Goal: Communication & Community: Ask a question

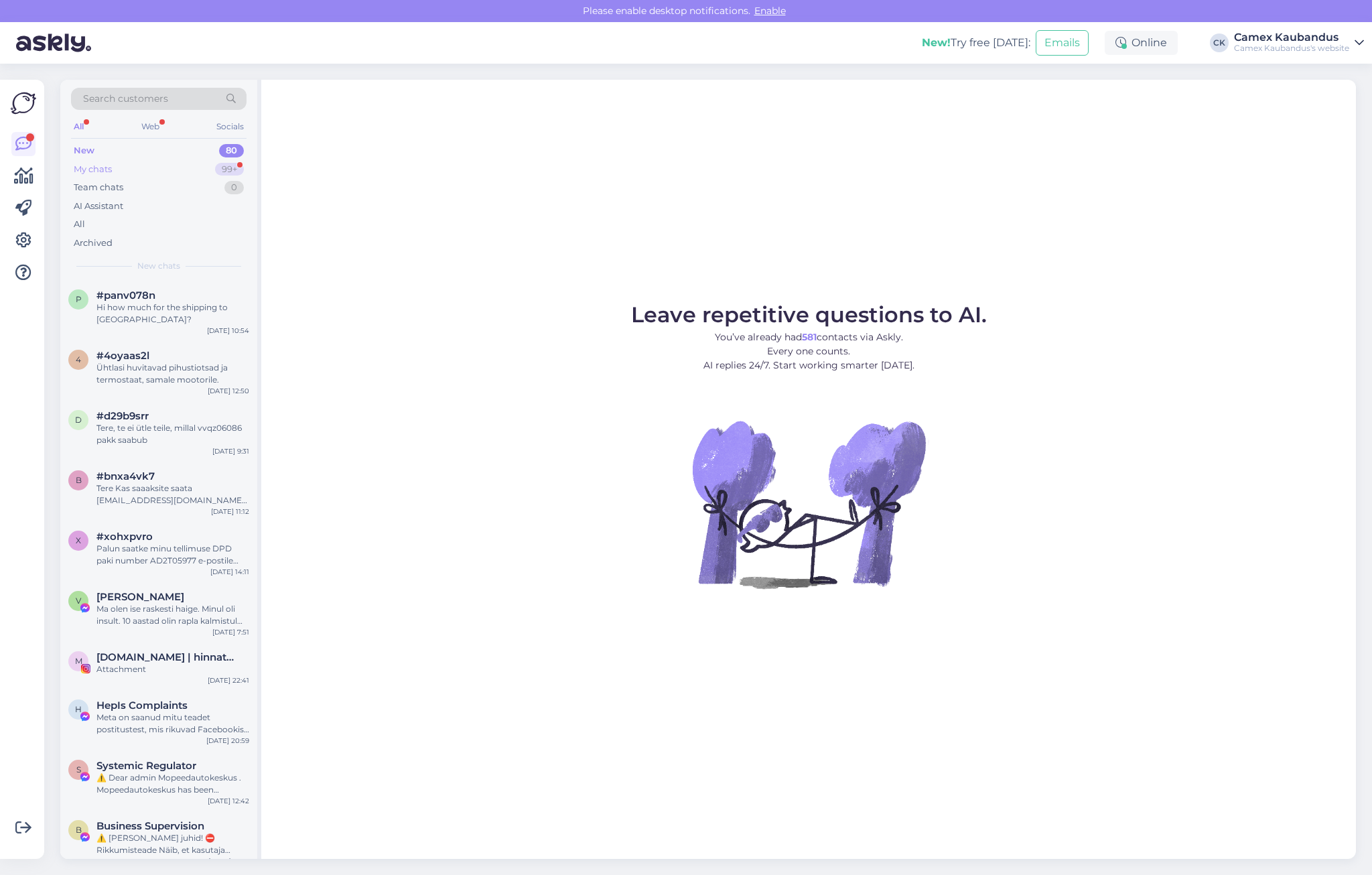
click at [108, 163] on div "My chats" at bounding box center [92, 169] width 38 height 14
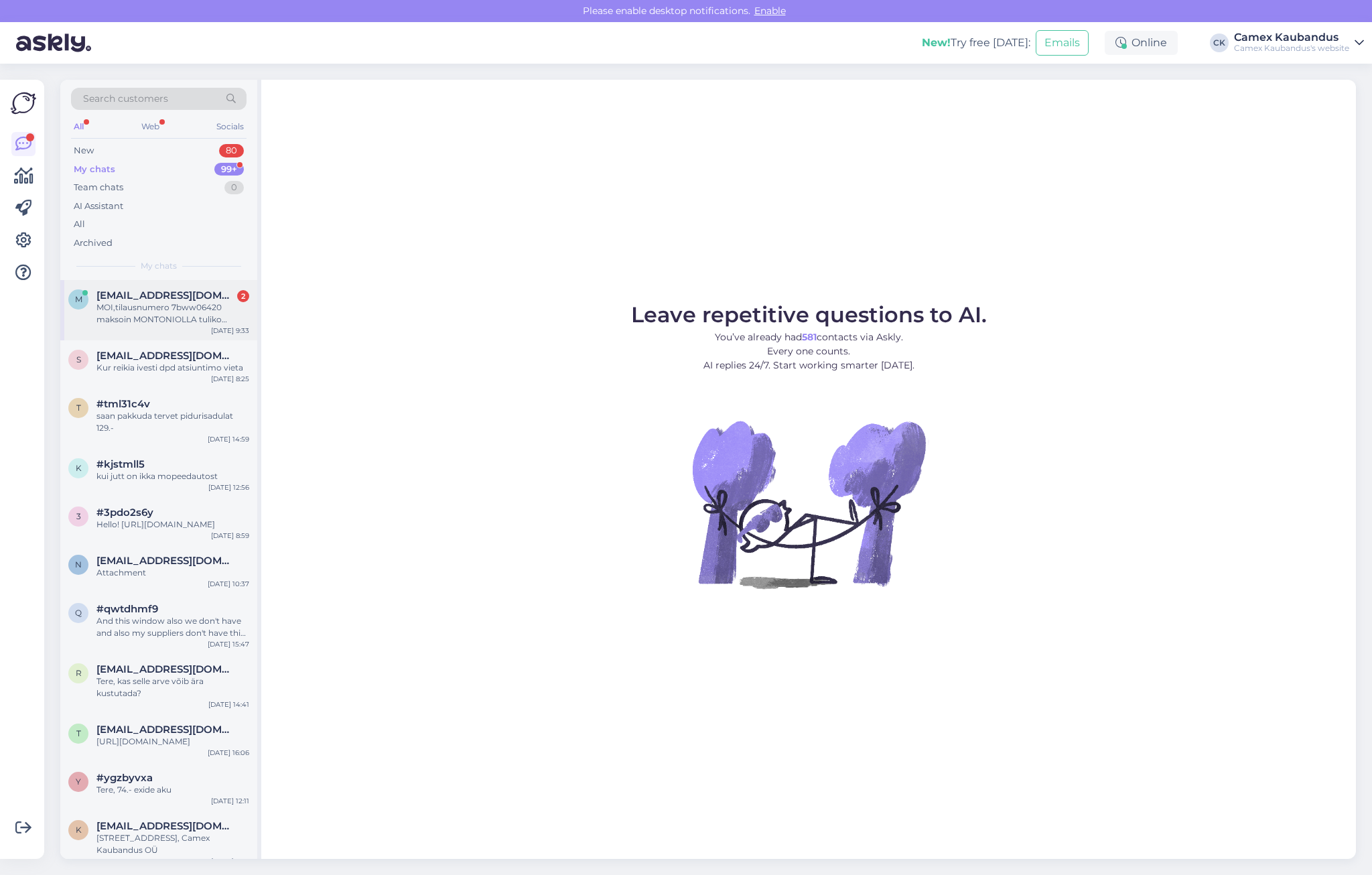
click at [165, 319] on div "MOI,tilausnumero 7bww06420 maksoin MONTONIOLLA tuliko maksu perille kun en sitä…" at bounding box center [173, 314] width 153 height 24
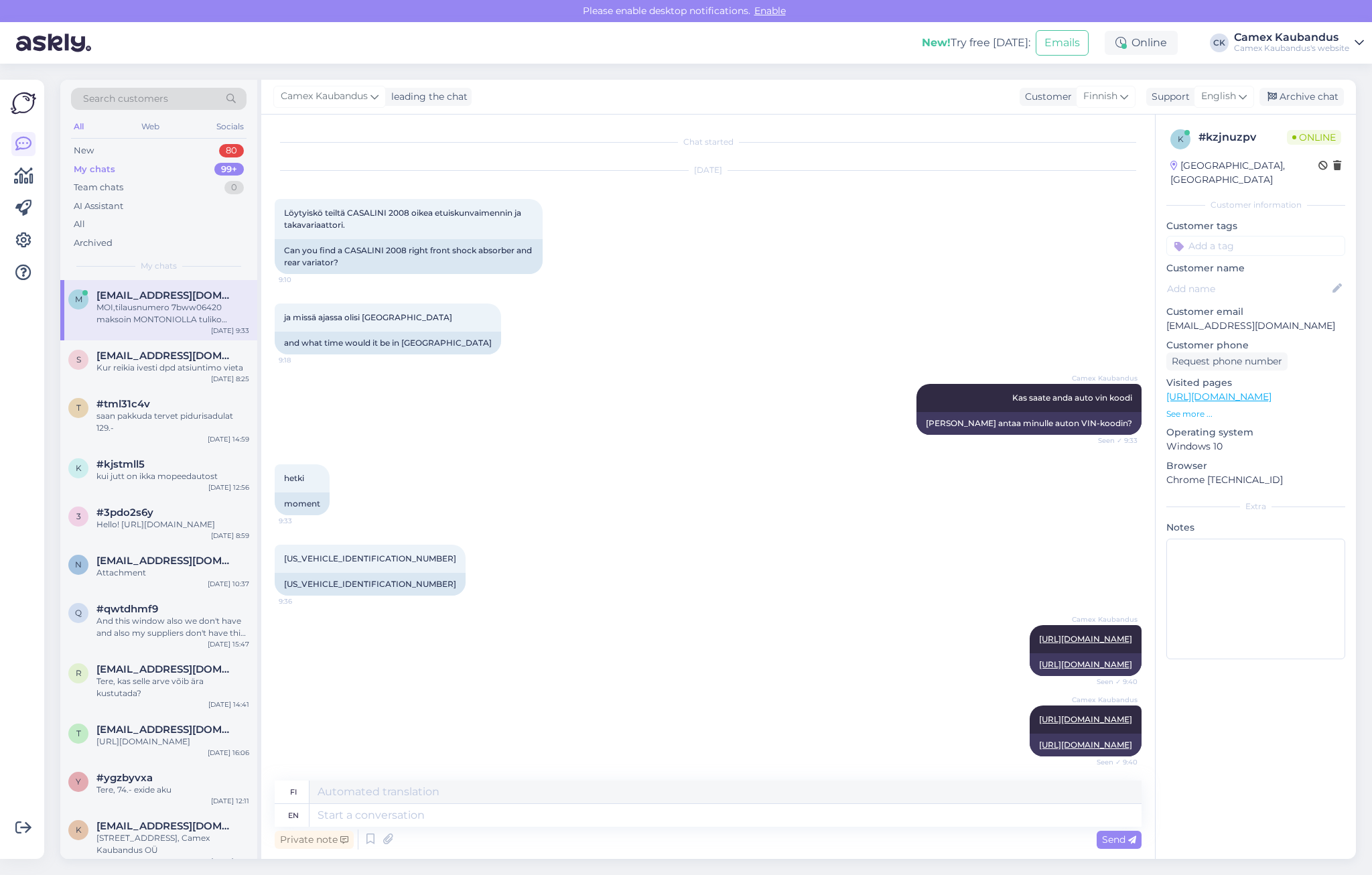
scroll to position [1004, 0]
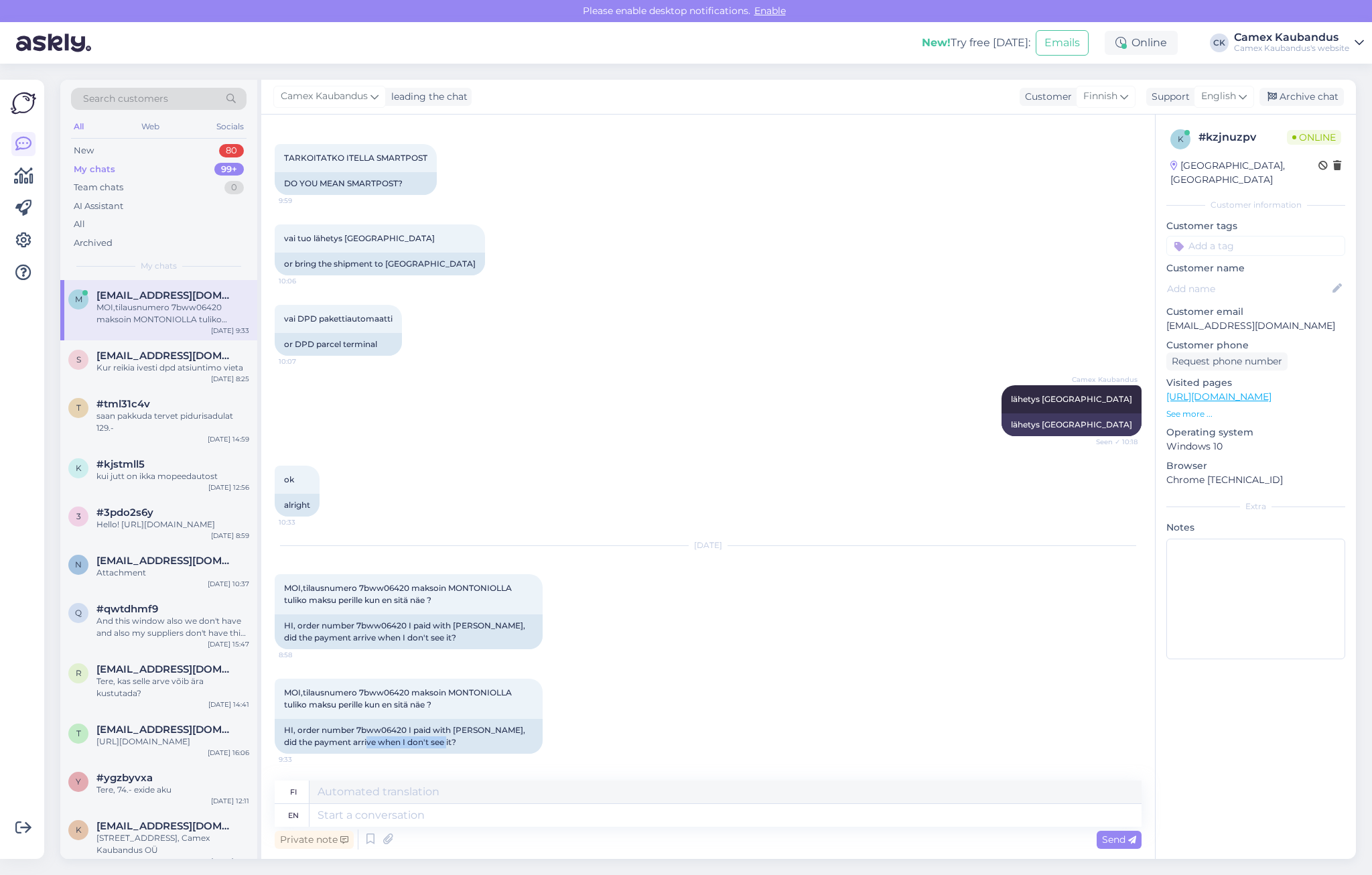
click at [580, 739] on div "MOI,tilausnumero 7bww06420 maksoin MONTONIOLLA tuliko maksu perille kun en sitä…" at bounding box center [708, 716] width 867 height 105
drag, startPoint x: 580, startPoint y: 739, endPoint x: 489, endPoint y: 744, distance: 91.1
click at [479, 745] on div "HI, order number 7bww06420 I paid with [PERSON_NAME], did the payment arrive wh…" at bounding box center [408, 737] width 268 height 35
drag, startPoint x: 506, startPoint y: 750, endPoint x: 333, endPoint y: 743, distance: 173.1
click at [333, 743] on div "HI, order number 7bww06420 I paid with [PERSON_NAME], did the payment arrive wh…" at bounding box center [408, 737] width 268 height 35
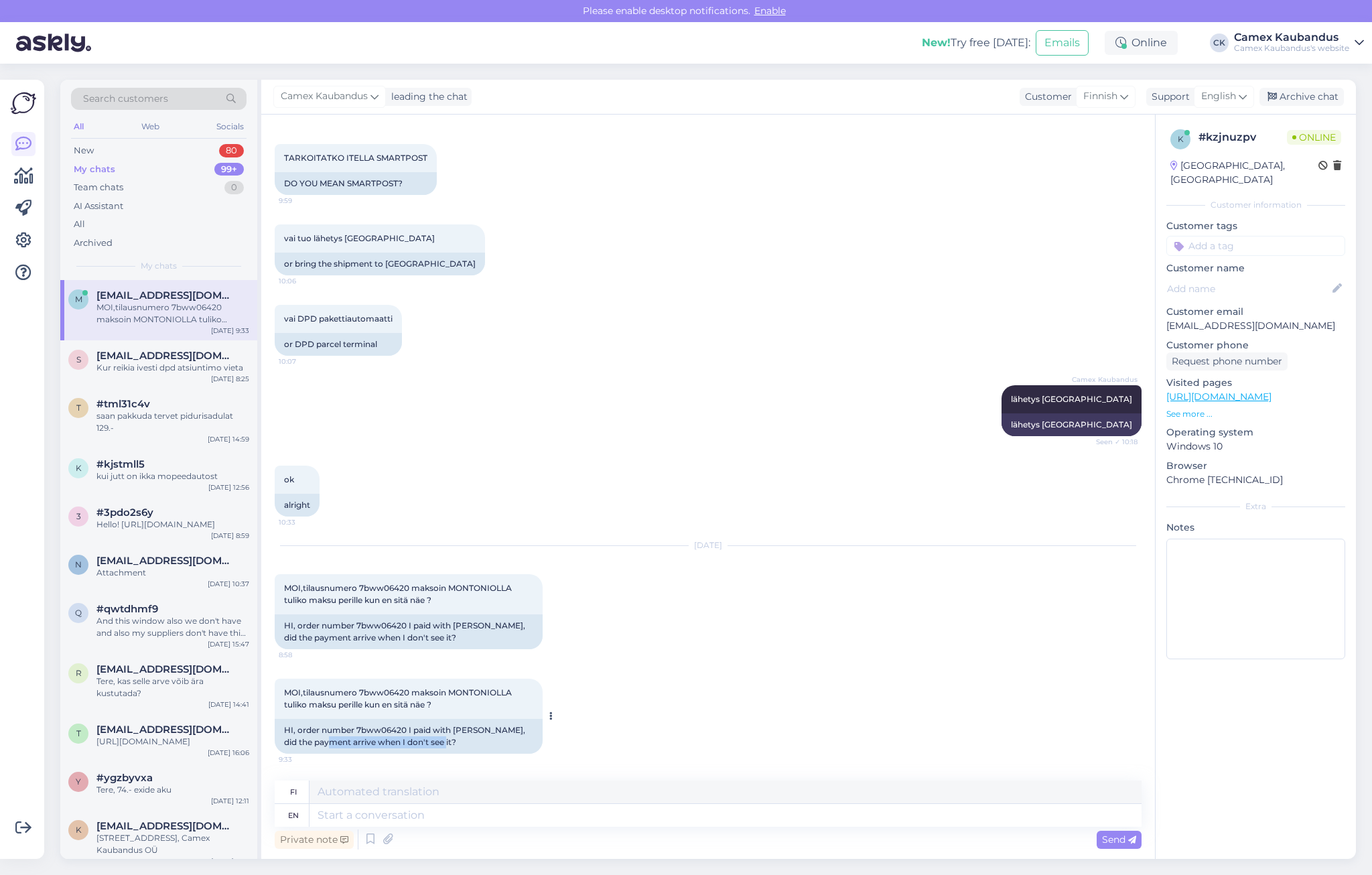
click at [333, 743] on div "HI, order number 7bww06420 I paid with [PERSON_NAME], did the payment arrive wh…" at bounding box center [408, 737] width 268 height 35
drag, startPoint x: 333, startPoint y: 743, endPoint x: 473, endPoint y: 753, distance: 140.4
click at [473, 753] on div "HI, order number 7bww06420 I paid with [PERSON_NAME], did the payment arrive wh…" at bounding box center [408, 737] width 268 height 35
click at [470, 749] on div "HI, order number 7bww06420 I paid with [PERSON_NAME], did the payment arrive wh…" at bounding box center [408, 737] width 268 height 35
click at [381, 824] on textarea at bounding box center [725, 816] width 832 height 23
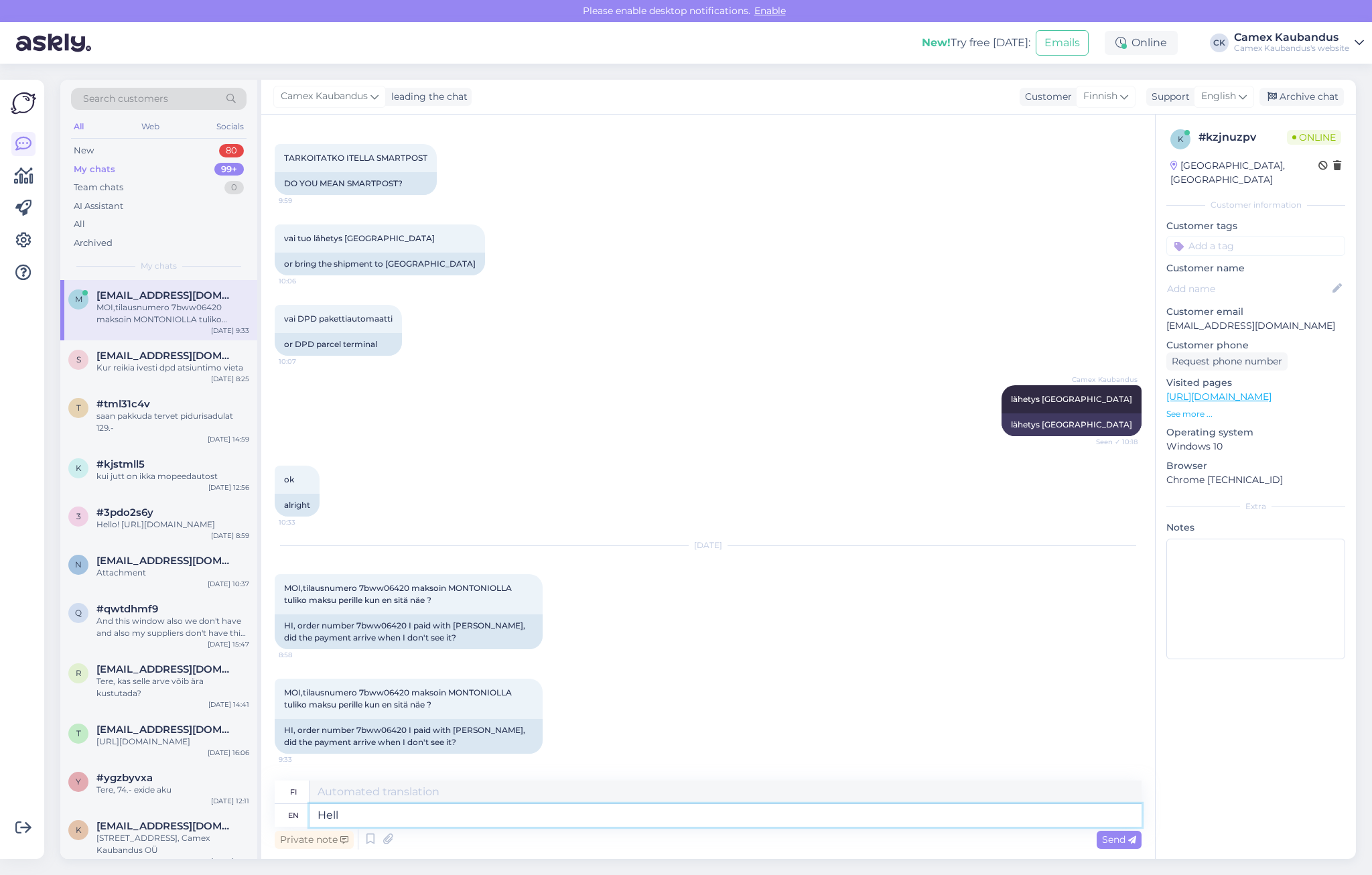
type textarea "Hello"
type textarea "Hei"
type textarea "Hello!"
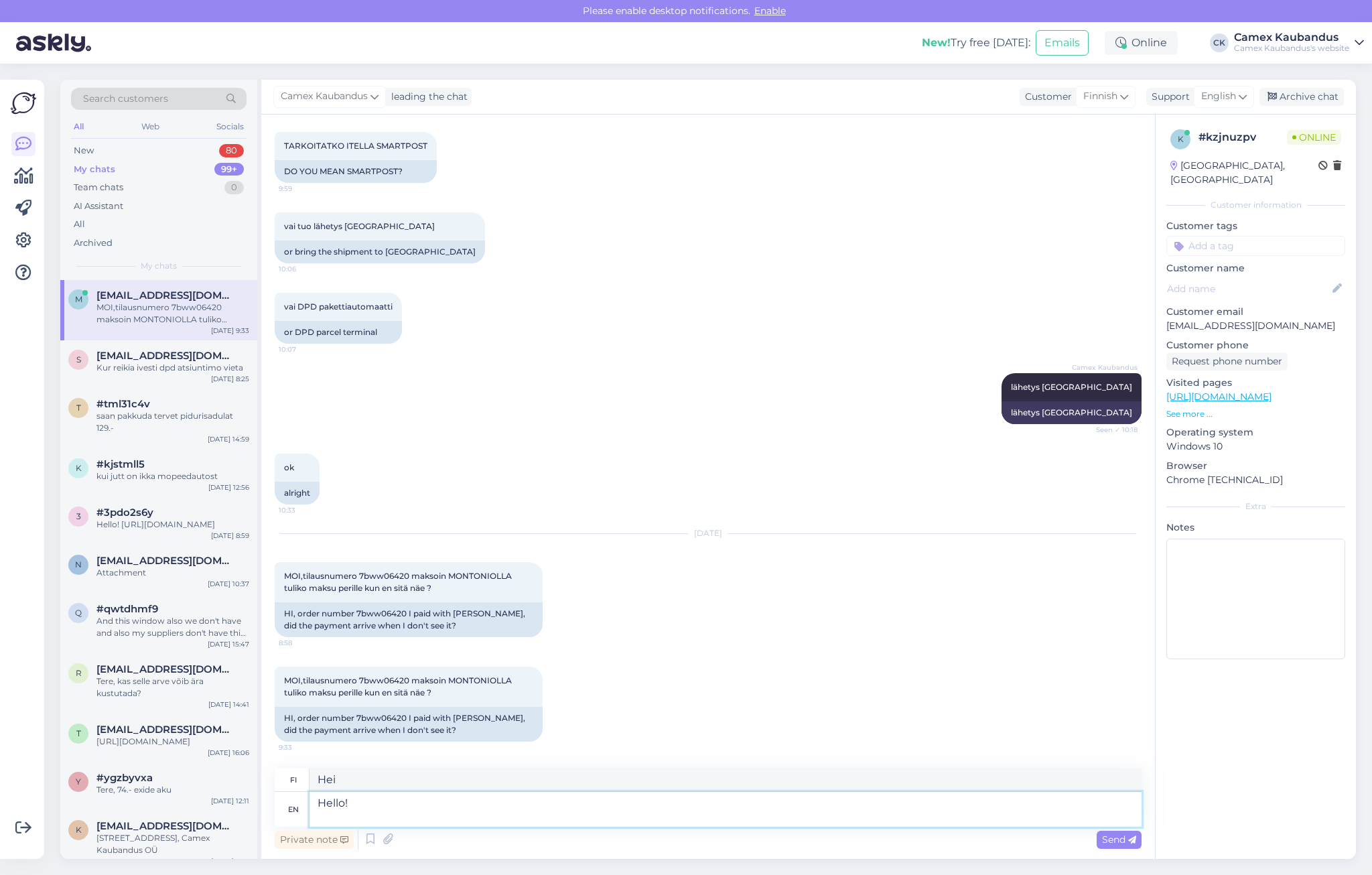
type textarea "Hei!"
type textarea "Hello! No"
type textarea "Hei! Ei"
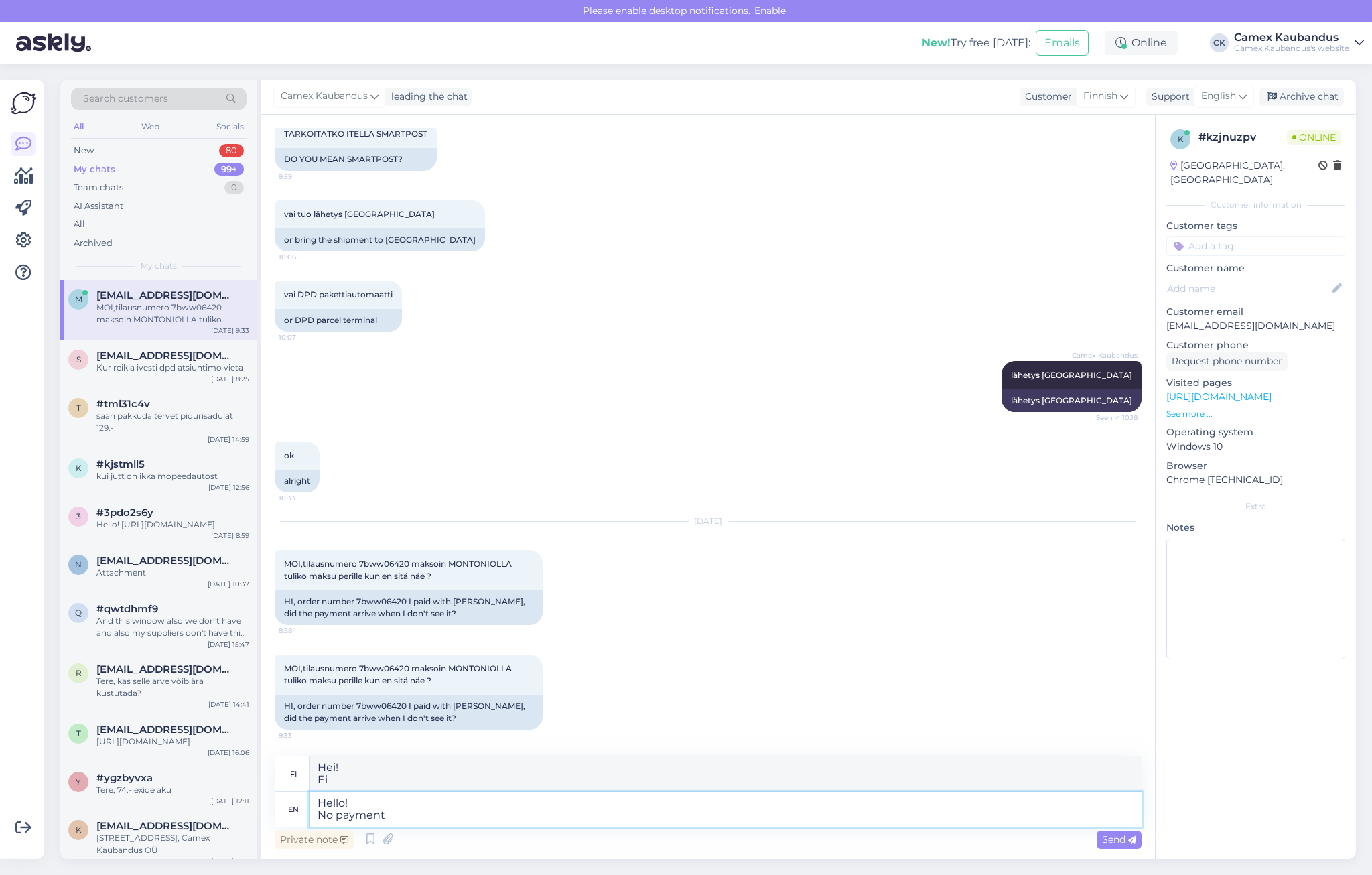
type textarea "Hello! No payment"
type textarea "Hei! Ei maksua"
type textarea "Hello! No payment haven't"
type textarea "Hei! Ei maksua, ei ole"
type textarea "Hello! No payment haven't arrive t"
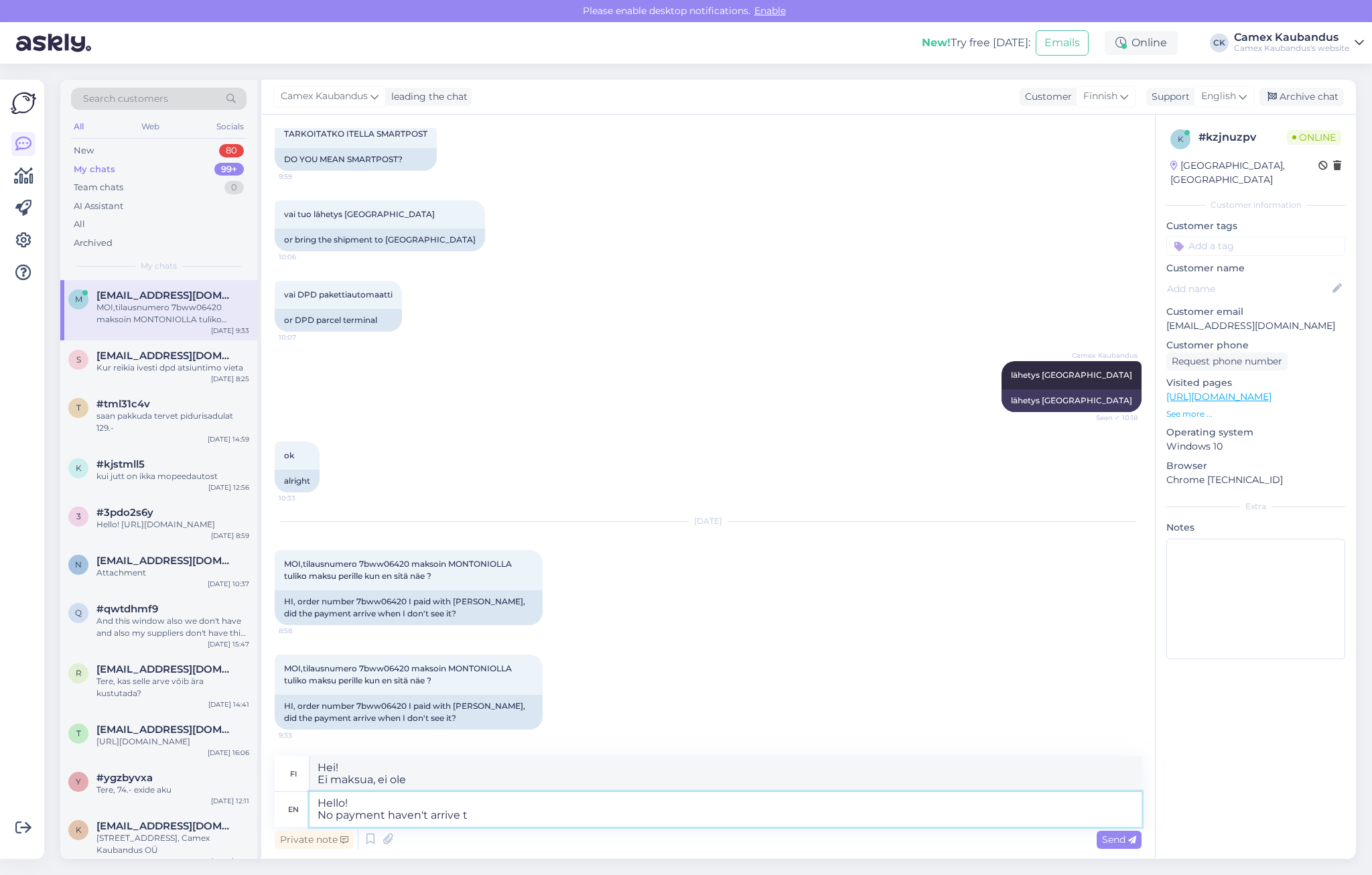
type textarea "Hei! Maksua ei ole tullut"
type textarea "Hello! No payment haven't arrive to u"
type textarea "Hei! Maksua ei ole tullut tilille"
type textarea "Hello! No payment haven't arrive to us"
type textarea "Hei! Maksua ei ole tullut meille"
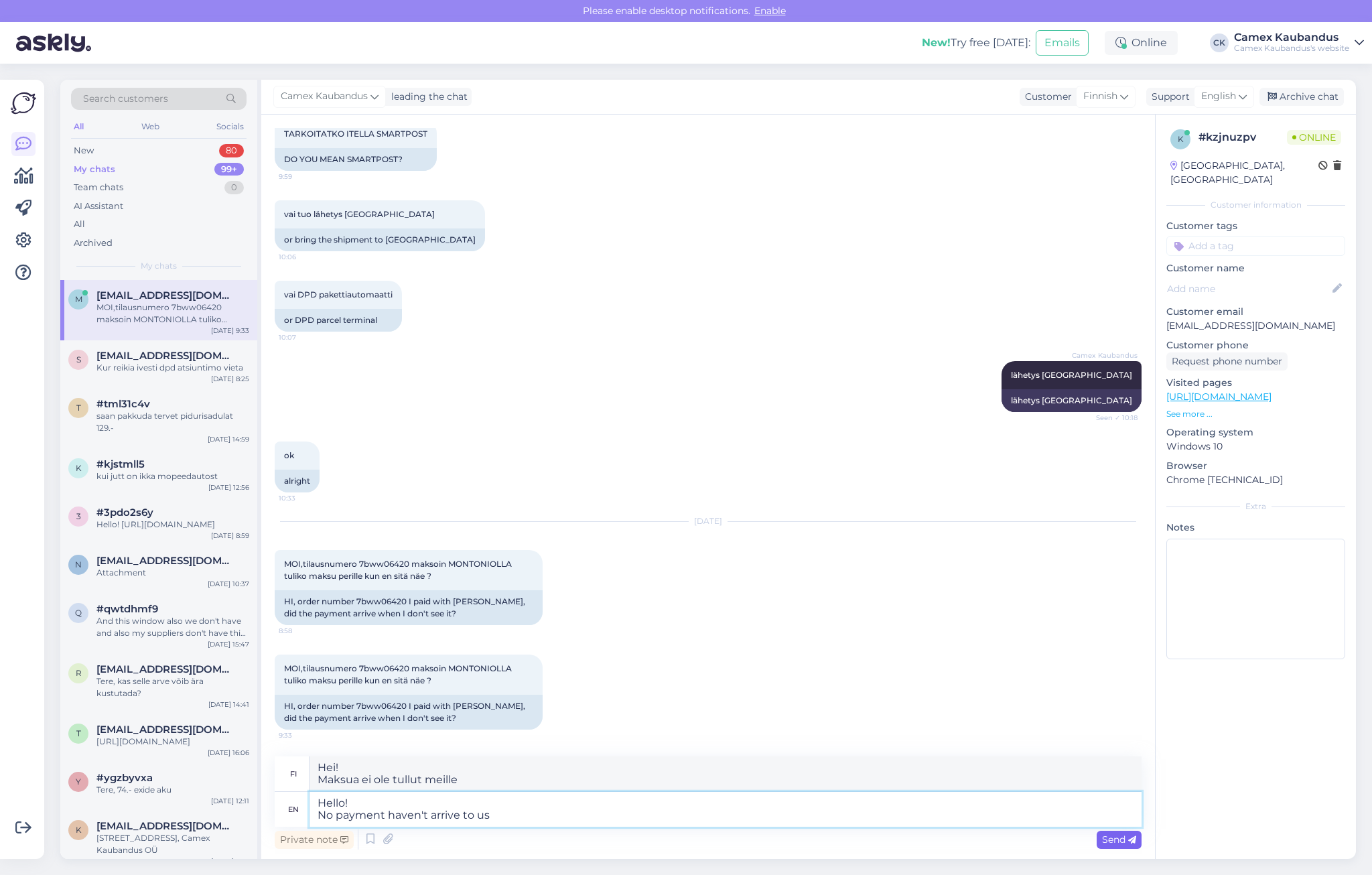
type textarea "Hello! No payment haven't arrive to us"
click at [1103, 841] on span "Send" at bounding box center [1119, 840] width 34 height 12
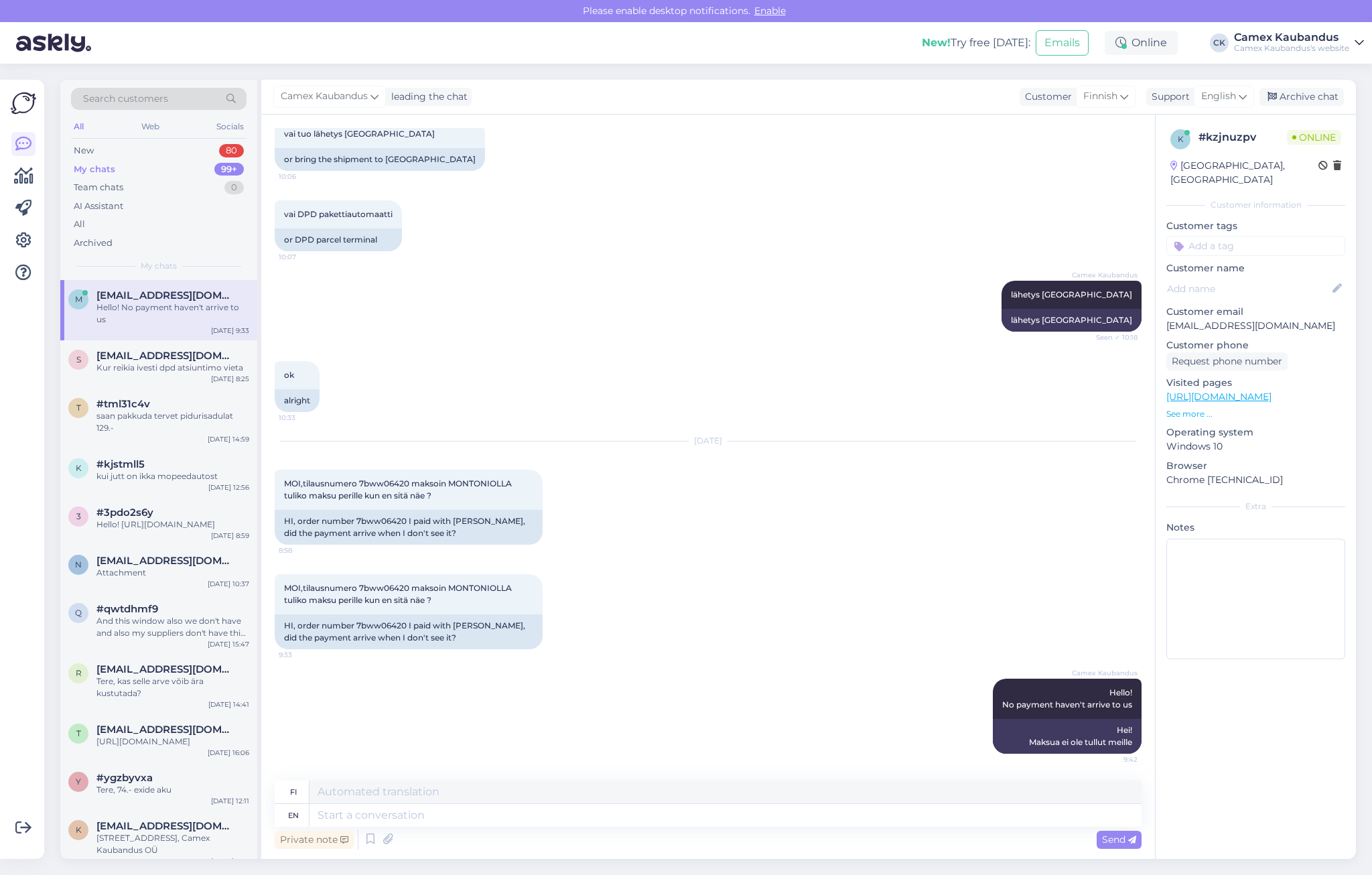
click at [613, 92] on div "Camex Kaubandus leading the chat Customer Finnish Support English Archive chat" at bounding box center [808, 97] width 1095 height 35
click at [666, 113] on div "Camex Kaubandus leading the chat Customer Finnish Support English Archive chat" at bounding box center [808, 97] width 1095 height 35
click at [629, 141] on div "vai tuo lähetys [GEOGRAPHIC_DATA] 10:06 or bring the shipment to [GEOGRAPHIC_DA…" at bounding box center [708, 145] width 867 height 80
click at [540, 116] on div "Chat started [DATE] Löytyiskö teiltä CASALINI 2008 oikea etuiskunvaimennin ja t…" at bounding box center [708, 487] width 894 height 745
click at [667, 165] on div "vai tuo lähetys [GEOGRAPHIC_DATA] 10:06 or bring the shipment to [GEOGRAPHIC_DA…" at bounding box center [708, 145] width 867 height 80
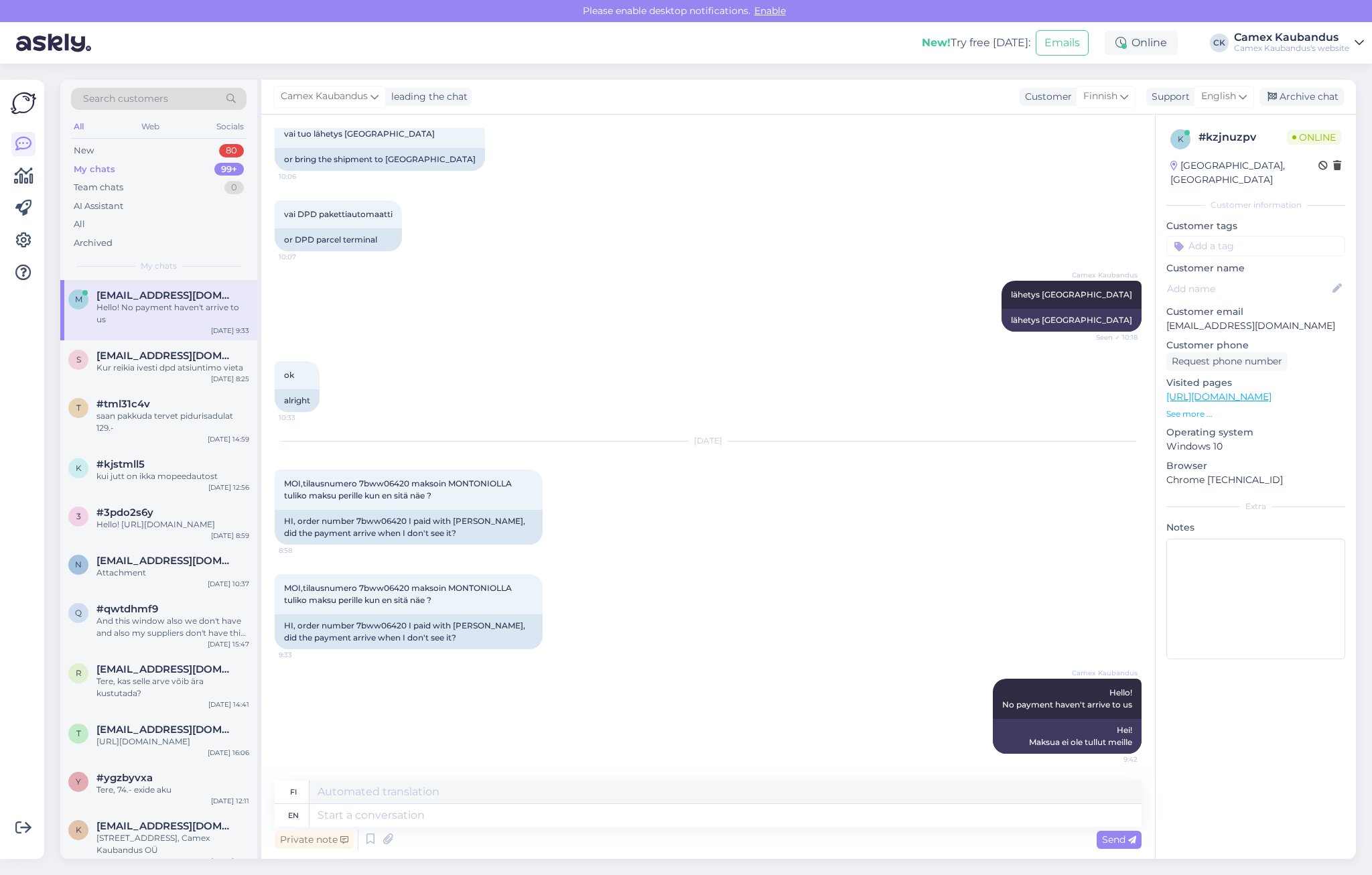
click at [611, 683] on div "Camex Kaubandus Hello! No payment haven't arrive to us 9:42 Hei! Maksua ei ole …" at bounding box center [708, 716] width 867 height 105
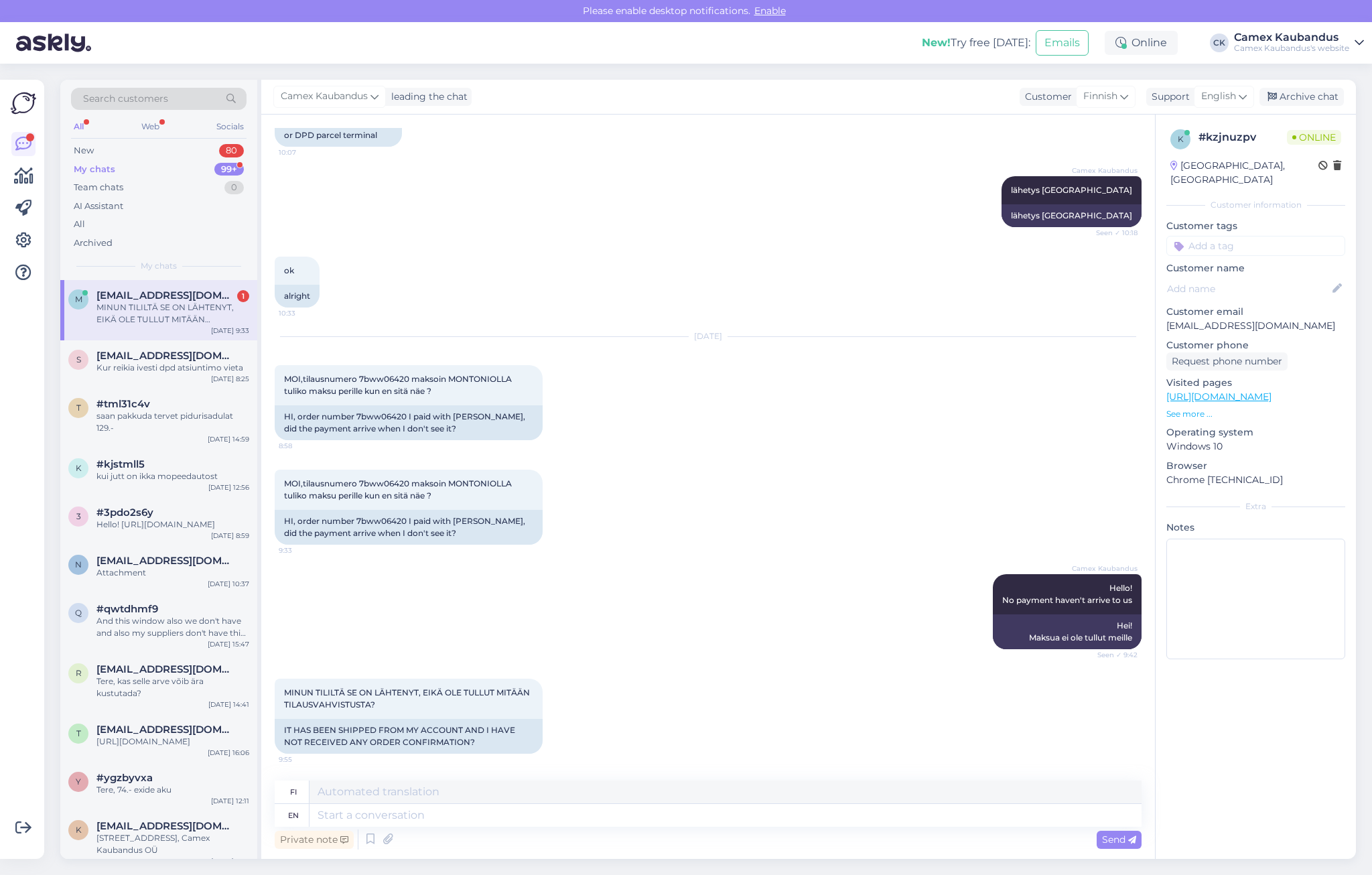
scroll to position [1213, 0]
drag, startPoint x: 319, startPoint y: 733, endPoint x: 487, endPoint y: 747, distance: 168.6
click at [487, 747] on div "IT HAS BEEN SHIPPED FROM MY ACCOUNT AND I HAVE NOT RECEIVED ANY ORDER CONFIRMAT…" at bounding box center [408, 737] width 268 height 35
drag, startPoint x: 487, startPoint y: 747, endPoint x: 346, endPoint y: 743, distance: 141.1
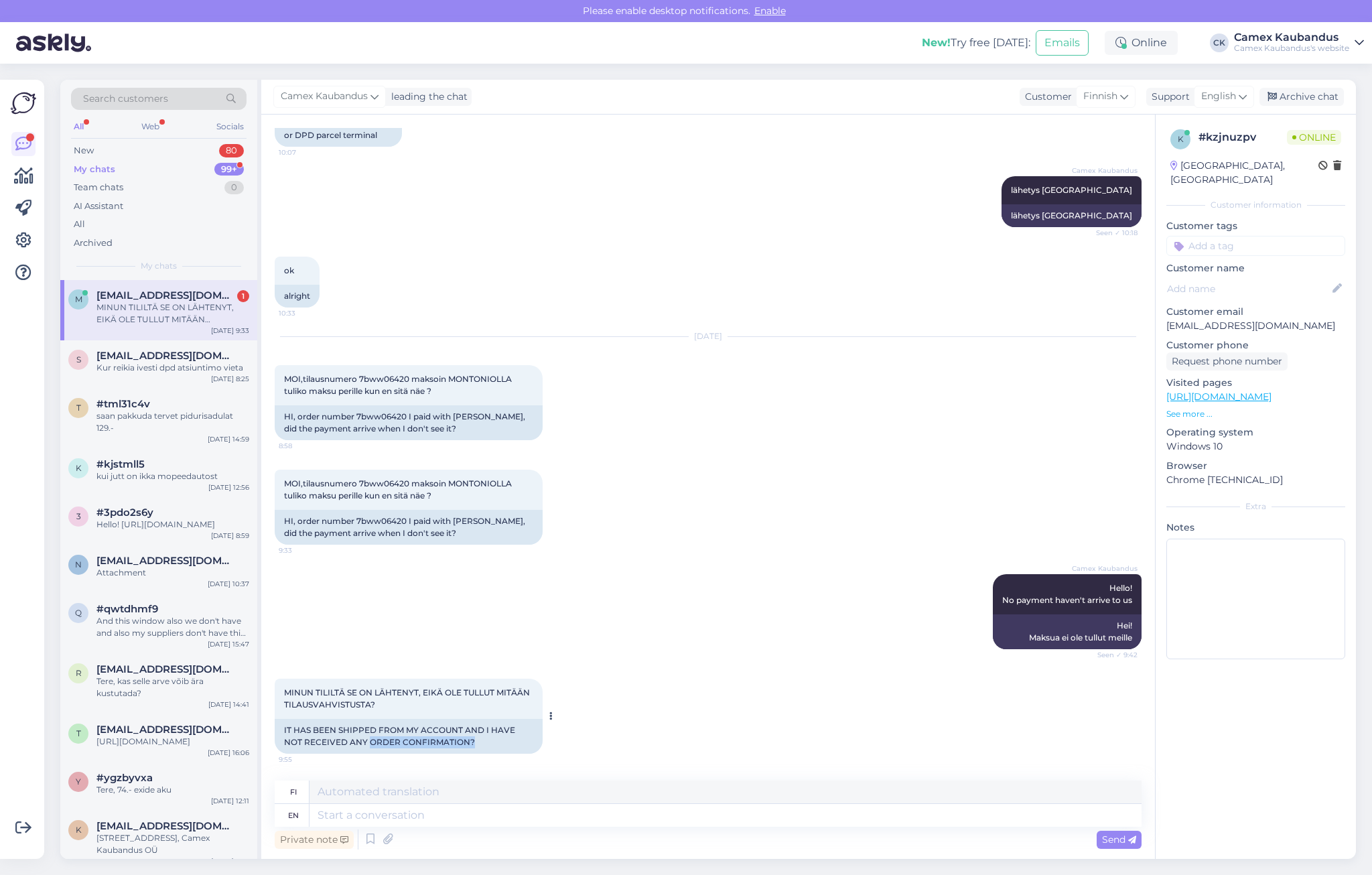
click at [347, 743] on div "IT HAS BEEN SHIPPED FROM MY ACCOUNT AND I HAVE NOT RECEIVED ANY ORDER CONFIRMAT…" at bounding box center [408, 737] width 268 height 35
click at [341, 742] on div "IT HAS BEEN SHIPPED FROM MY ACCOUNT AND I HAVE NOT RECEIVED ANY ORDER CONFIRMAT…" at bounding box center [408, 737] width 268 height 35
drag, startPoint x: 310, startPoint y: 737, endPoint x: 449, endPoint y: 741, distance: 139.1
click at [449, 741] on div "IT HAS BEEN SHIPPED FROM MY ACCOUNT AND I HAVE NOT RECEIVED ANY ORDER CONFIRMAT…" at bounding box center [408, 737] width 268 height 35
drag, startPoint x: 449, startPoint y: 741, endPoint x: 494, endPoint y: 753, distance: 46.6
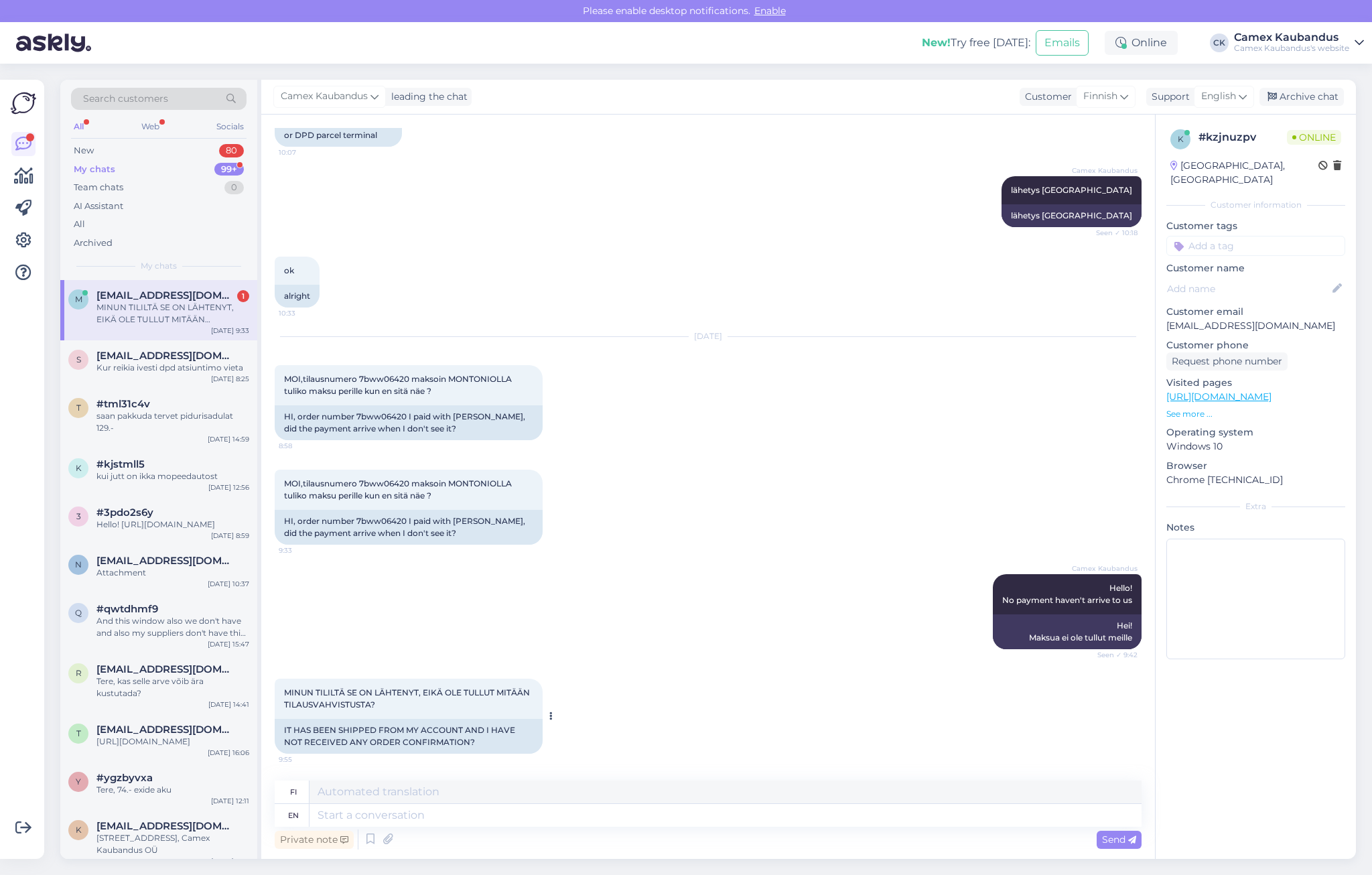
click at [450, 741] on div "IT HAS BEEN SHIPPED FROM MY ACCOUNT AND I HAVE NOT RECEIVED ANY ORDER CONFIRMAT…" at bounding box center [408, 737] width 268 height 35
drag, startPoint x: 487, startPoint y: 751, endPoint x: 319, endPoint y: 740, distance: 168.4
click at [319, 740] on div "IT HAS BEEN SHIPPED FROM MY ACCOUNT AND I HAVE NOT RECEIVED ANY ORDER CONFIRMAT…" at bounding box center [408, 737] width 268 height 35
click at [319, 740] on div "IT HAS BEEN SHIPPED FROM MY ACCOUNT AND I HAVE NOT RECEIVED ANY ORDER CONFIRMAT…" at bounding box center [408, 737] width 268 height 35
drag, startPoint x: 422, startPoint y: 750, endPoint x: 487, endPoint y: 740, distance: 65.8
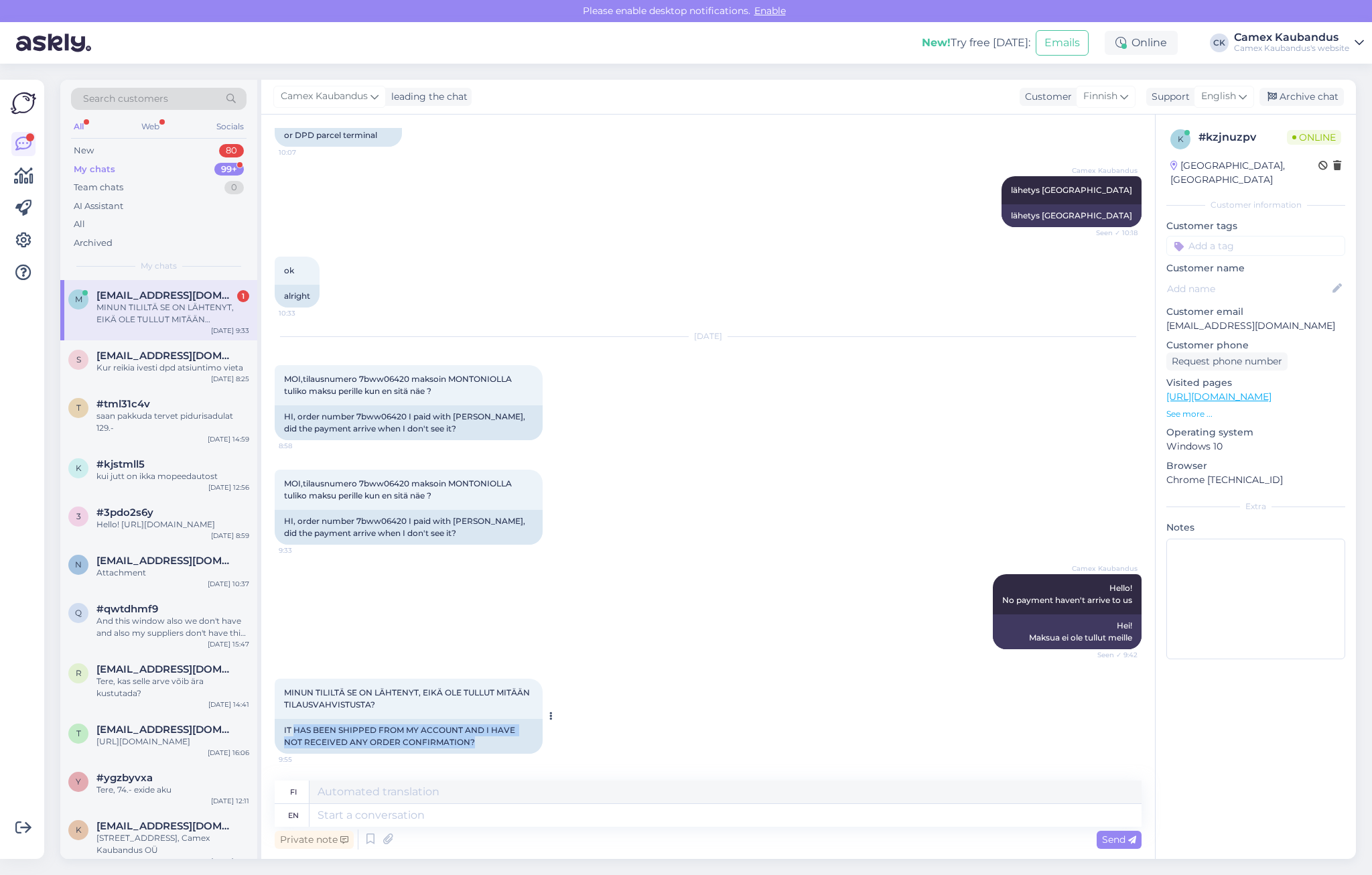
click at [487, 740] on div "IT HAS BEEN SHIPPED FROM MY ACCOUNT AND I HAVE NOT RECEIVED ANY ORDER CONFIRMAT…" at bounding box center [408, 737] width 268 height 35
drag, startPoint x: 513, startPoint y: 749, endPoint x: 327, endPoint y: 728, distance: 187.2
click at [327, 728] on div "IT HAS BEEN SHIPPED FROM MY ACCOUNT AND I HAVE NOT RECEIVED ANY ORDER CONFIRMAT…" at bounding box center [408, 737] width 268 height 35
click at [324, 728] on div "IT HAS BEEN SHIPPED FROM MY ACCOUNT AND I HAVE NOT RECEIVED ANY ORDER CONFIRMAT…" at bounding box center [408, 737] width 268 height 35
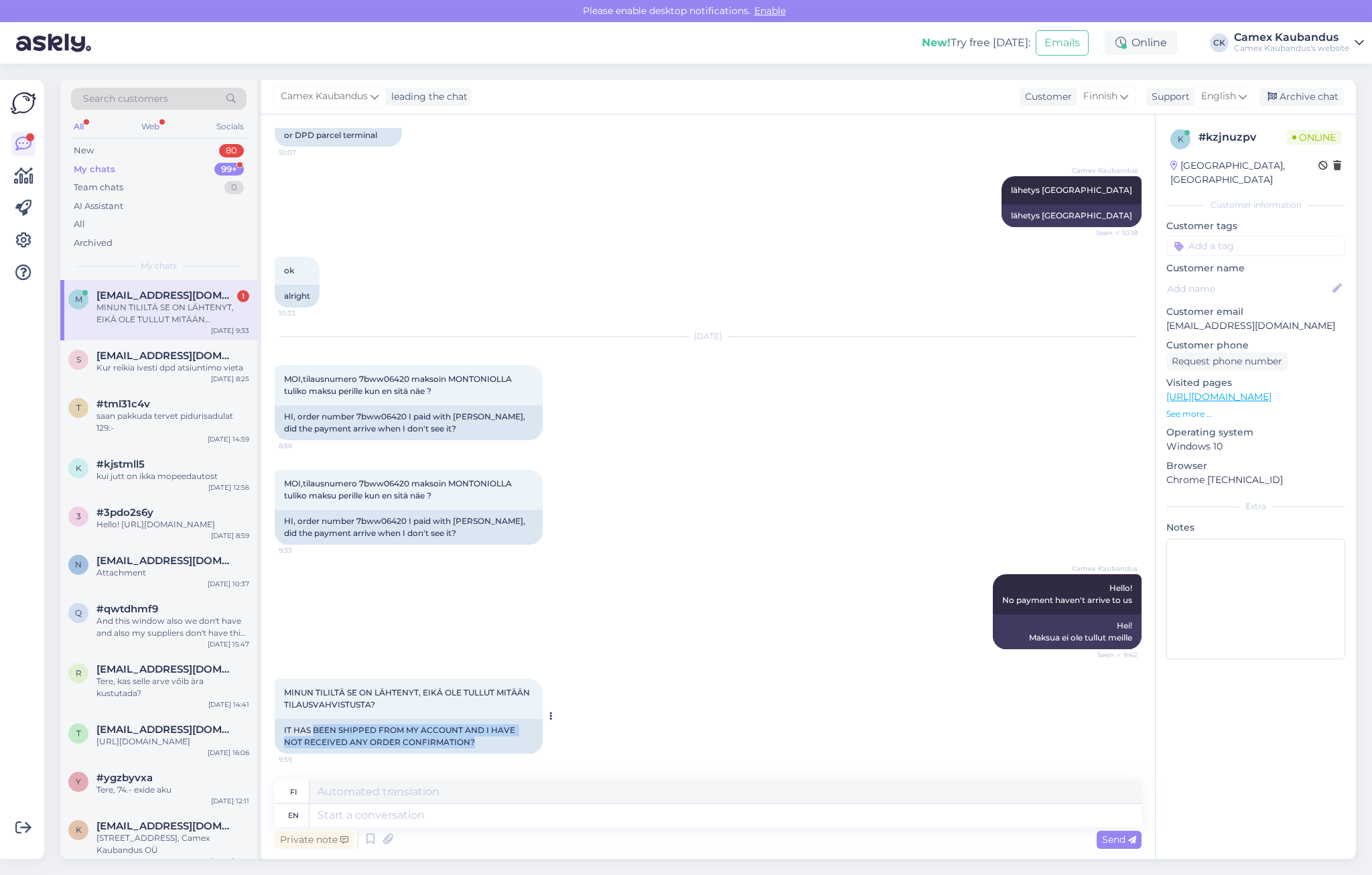
drag, startPoint x: 324, startPoint y: 728, endPoint x: 473, endPoint y: 749, distance: 150.5
click at [473, 749] on div "IT HAS BEEN SHIPPED FROM MY ACCOUNT AND I HAVE NOT RECEIVED ANY ORDER CONFIRMAT…" at bounding box center [408, 737] width 268 height 35
click at [402, 818] on textarea at bounding box center [725, 816] width 832 height 23
click at [381, 820] on textarea at bounding box center [725, 816] width 832 height 23
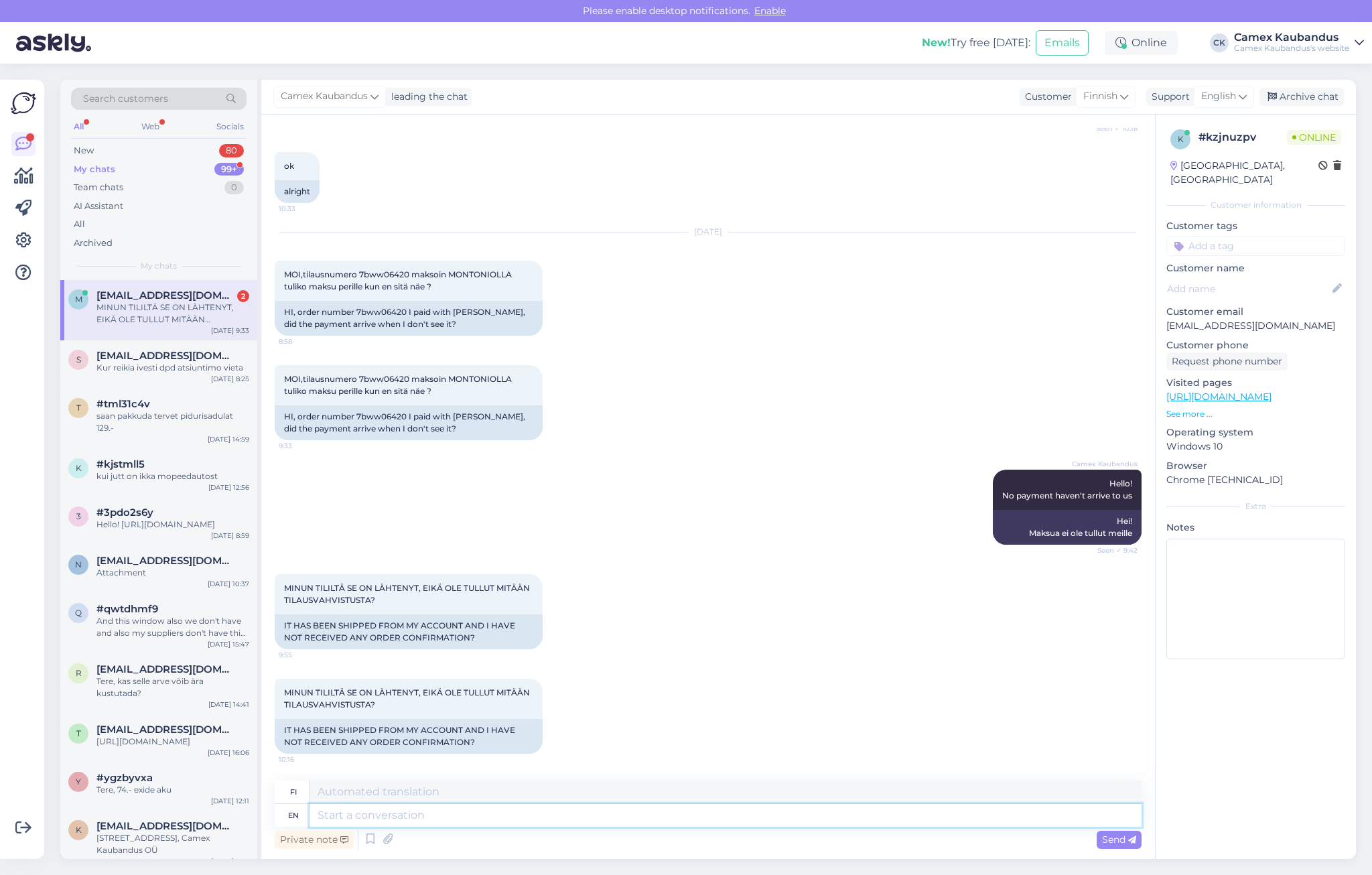
scroll to position [1318, 0]
drag, startPoint x: 467, startPoint y: 745, endPoint x: 409, endPoint y: 731, distance: 59.7
click at [409, 731] on div "IT HAS BEEN SHIPPED FROM MY ACCOUNT AND I HAVE NOT RECEIVED ANY ORDER CONFIRMAT…" at bounding box center [408, 737] width 268 height 35
click at [144, 322] on div "MINUN TILILTÄ SE ON LÄHTENYT, EIKÄ OLE TULLUT MITÄÄN TILAUSVAHVISTUSTA?" at bounding box center [173, 314] width 153 height 24
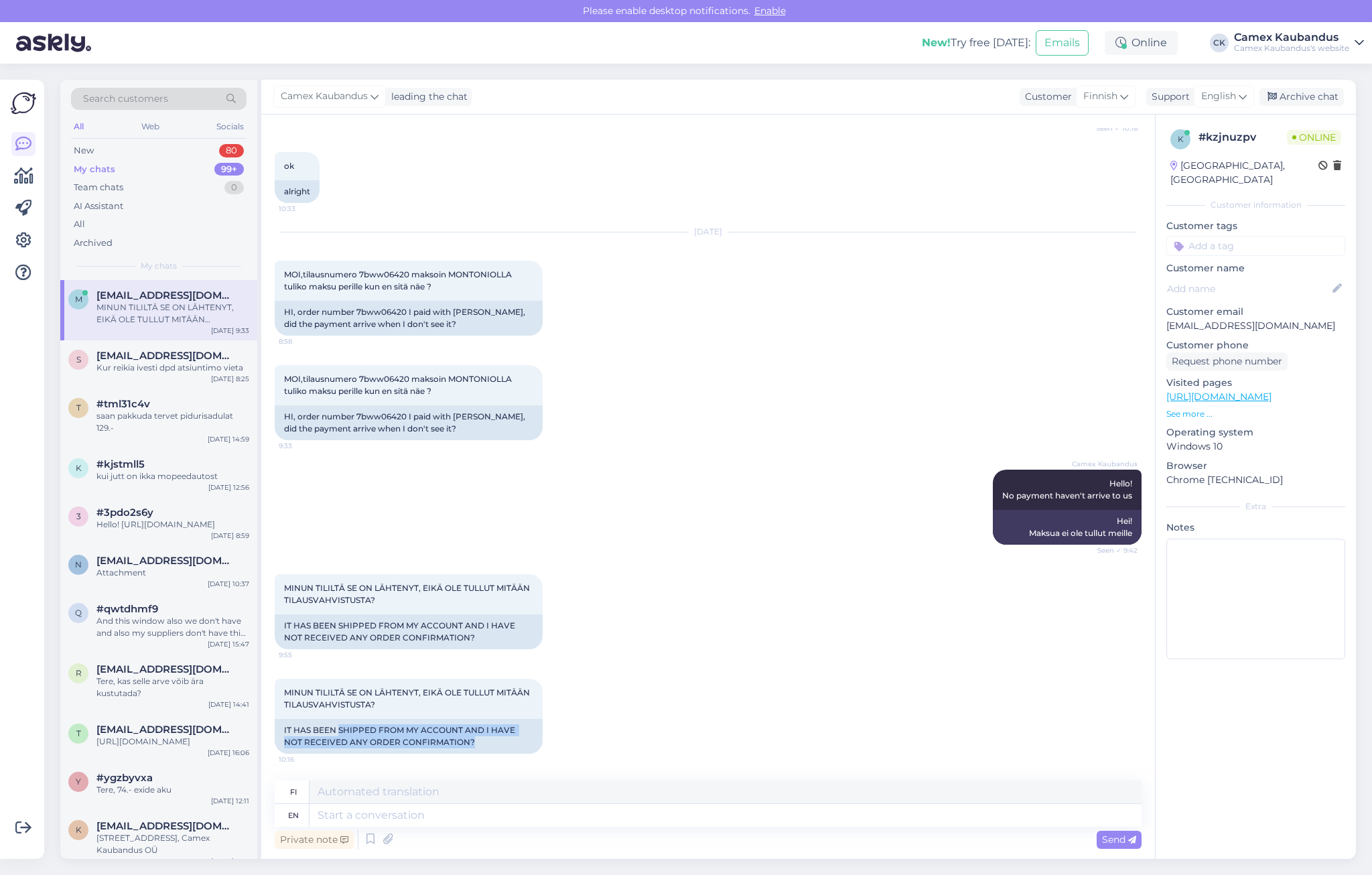
drag, startPoint x: 354, startPoint y: 724, endPoint x: 505, endPoint y: 757, distance: 154.6
click at [505, 757] on div "MINUN TILILTÄ SE ON LÄHTENYT, EIKÄ OLE TULLUT MITÄÄN TILAUSVAHVISTUSTA? 10:16 I…" at bounding box center [708, 716] width 867 height 105
drag, startPoint x: 505, startPoint y: 757, endPoint x: 500, endPoint y: 741, distance: 16.8
click at [500, 741] on div "IT HAS BEEN SHIPPED FROM MY ACCOUNT AND I HAVE NOT RECEIVED ANY ORDER CONFIRMAT…" at bounding box center [408, 737] width 268 height 35
drag, startPoint x: 500, startPoint y: 741, endPoint x: 364, endPoint y: 726, distance: 136.8
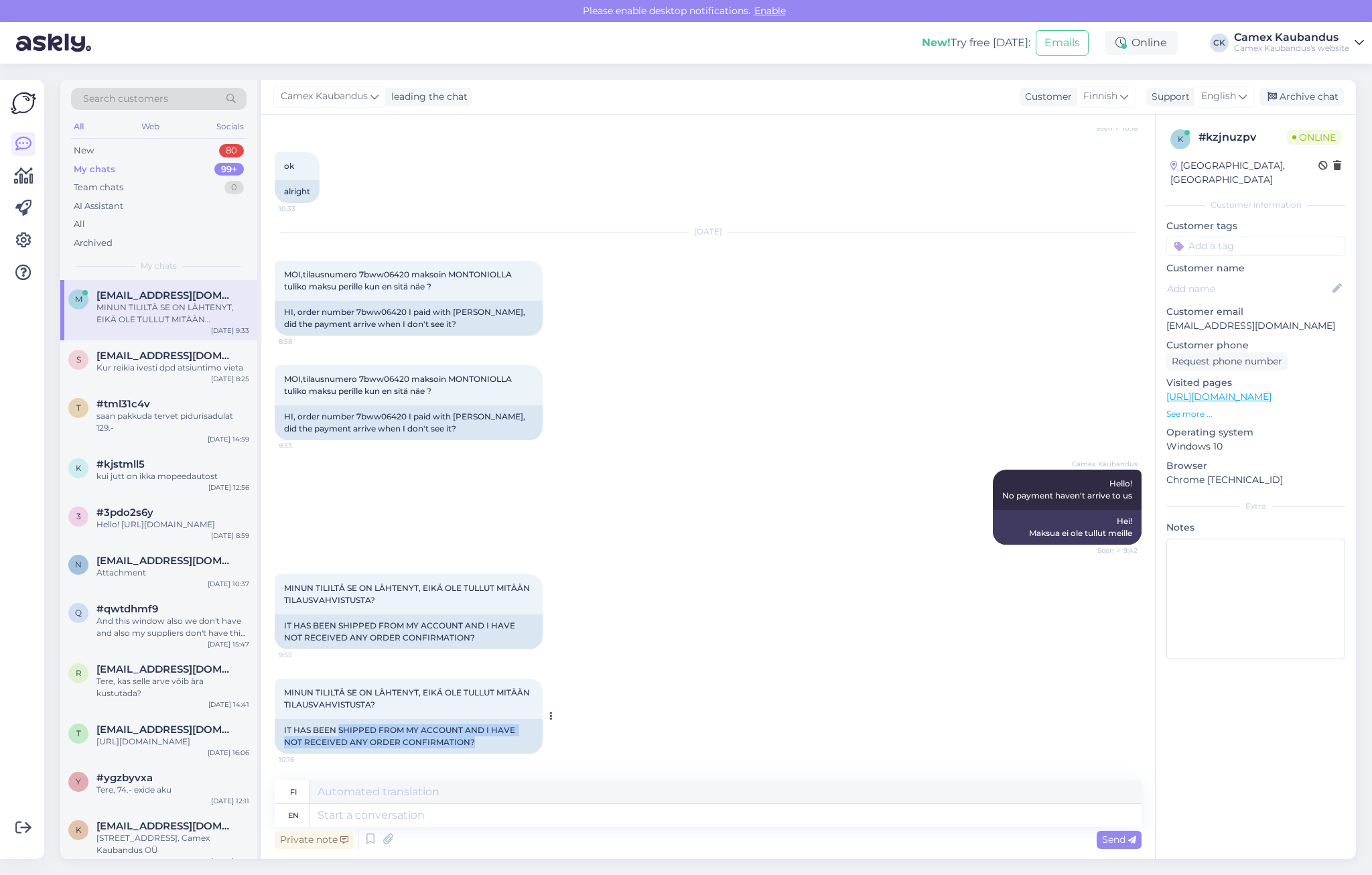
click at [364, 726] on div "IT HAS BEEN SHIPPED FROM MY ACCOUNT AND I HAVE NOT RECEIVED ANY ORDER CONFIRMAT…" at bounding box center [408, 737] width 268 height 35
drag, startPoint x: 364, startPoint y: 726, endPoint x: 457, endPoint y: 762, distance: 99.7
click at [457, 762] on div "MINUN TILILTÄ SE ON LÄHTENYT, EIKÄ OLE TULLUT MITÄÄN TILAUSVAHVISTUSTA? 10:16 I…" at bounding box center [708, 716] width 867 height 105
drag, startPoint x: 457, startPoint y: 762, endPoint x: 460, endPoint y: 750, distance: 12.4
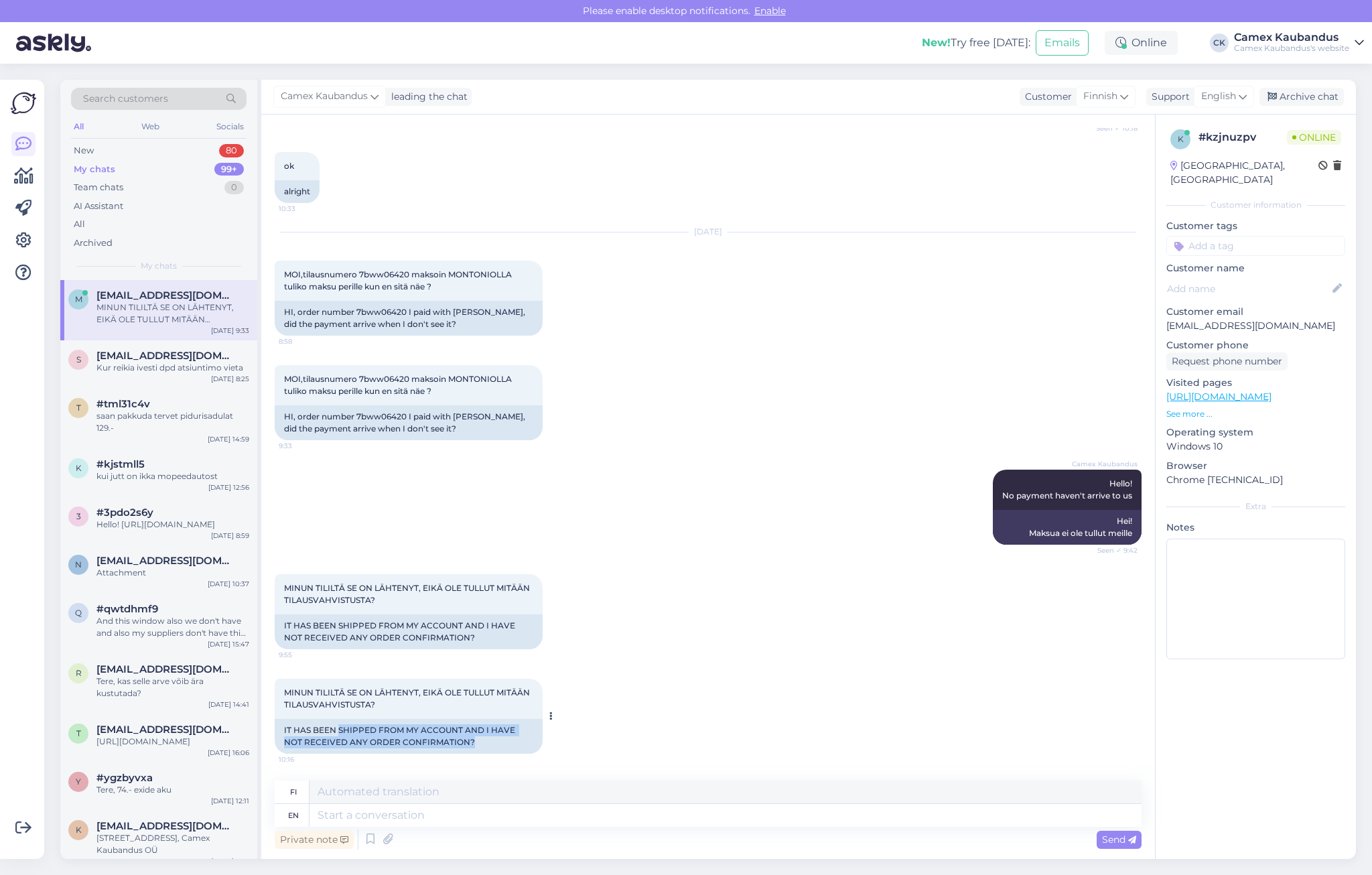
click at [460, 750] on div "IT HAS BEEN SHIPPED FROM MY ACCOUNT AND I HAVE NOT RECEIVED ANY ORDER CONFIRMAT…" at bounding box center [408, 737] width 268 height 35
click at [393, 816] on textarea at bounding box center [725, 816] width 832 height 23
click at [384, 816] on textarea at bounding box center [725, 816] width 832 height 23
click at [663, 799] on textarea at bounding box center [725, 792] width 832 height 23
click at [672, 810] on textarea at bounding box center [725, 816] width 832 height 23
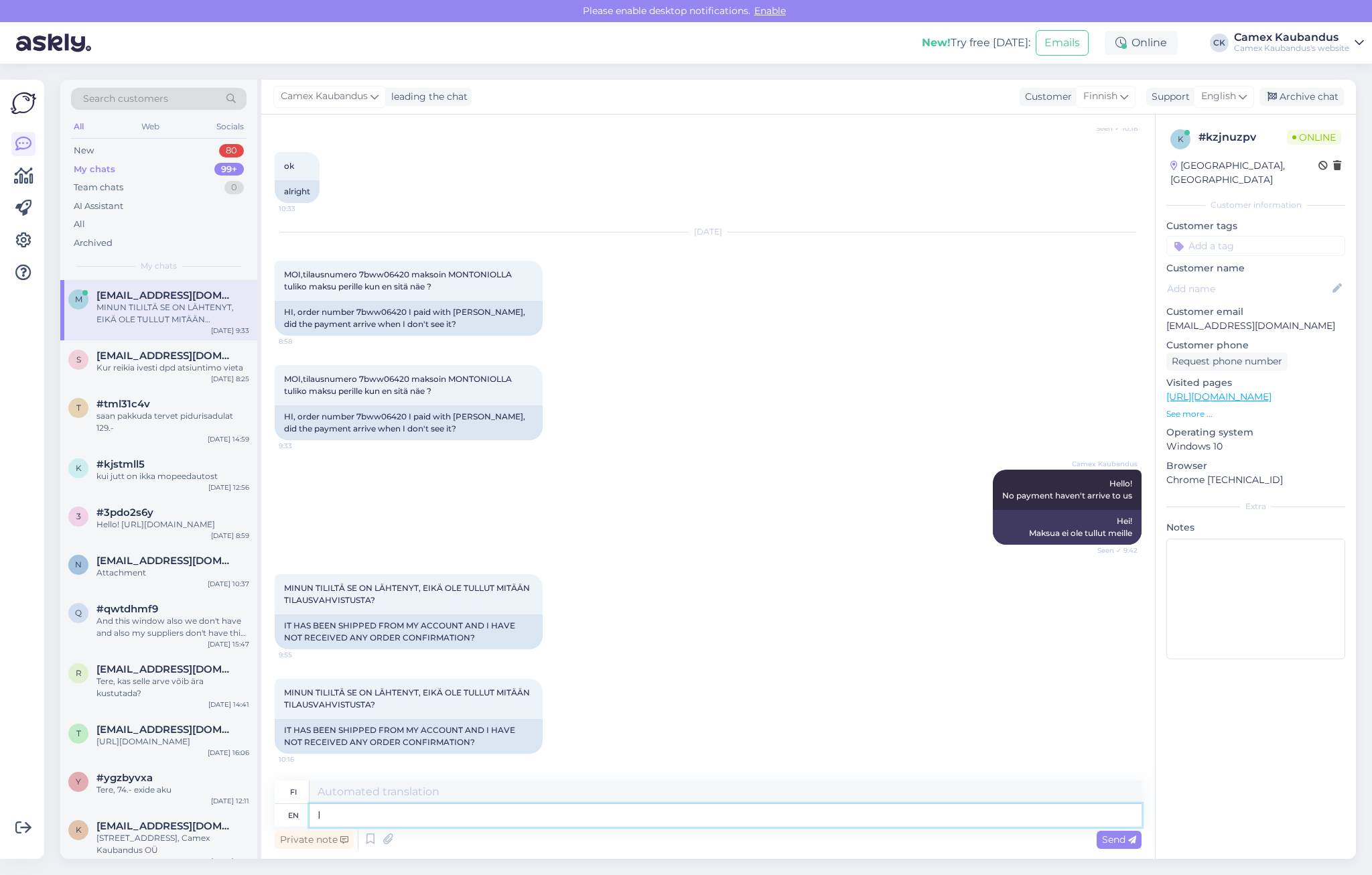
type textarea "I"
type textarea "Minä"
type textarea "I just checked"
type textarea "Tarkistin juuri"
type textarea "I just checked and s"
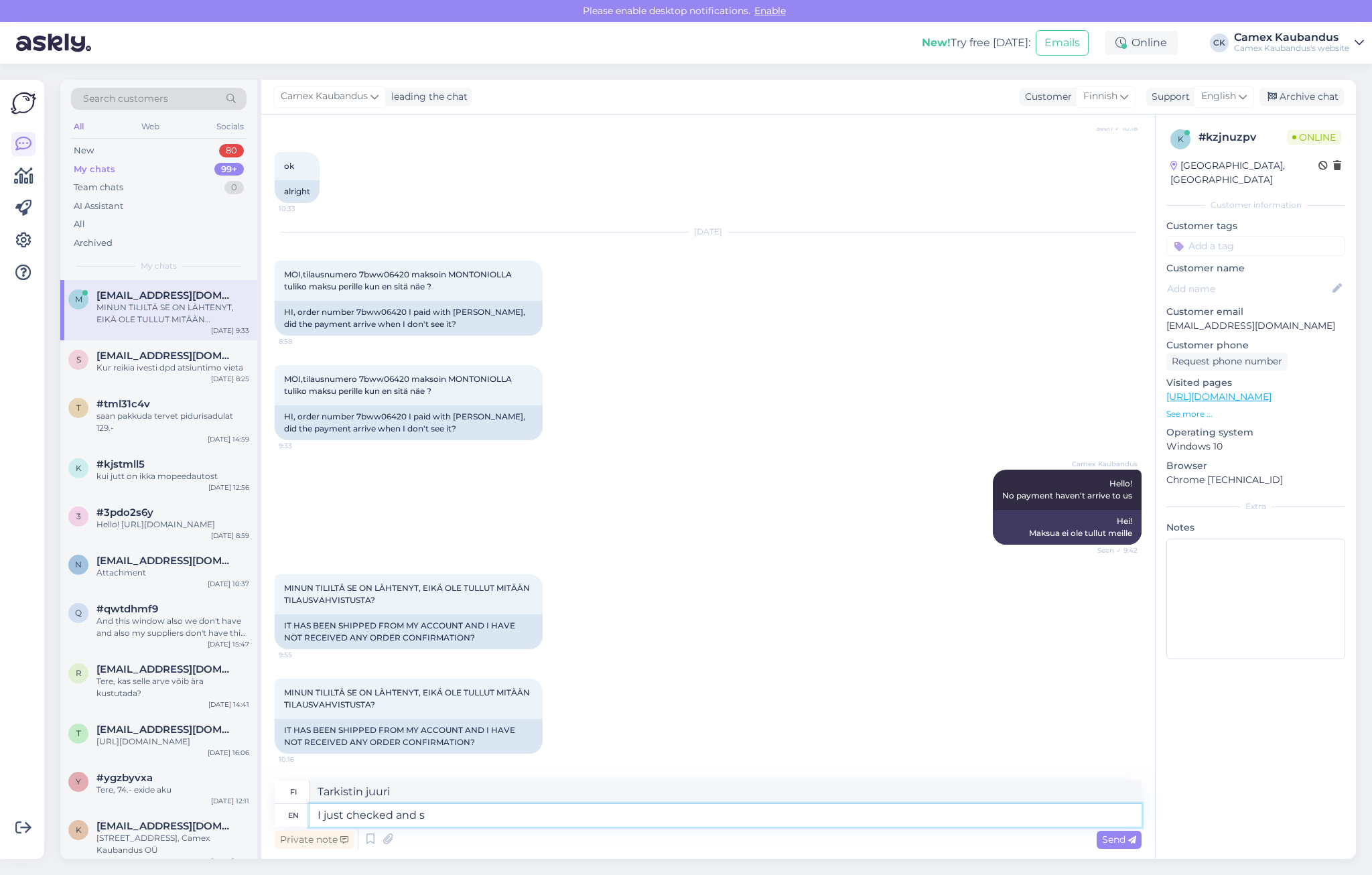
type textarea "Tarkistin juuri ja"
type textarea "I just checked and still"
type textarea "Tarkistin juuri ja edelleen"
type textarea "I just checked and still payment"
type textarea "Minä vain"
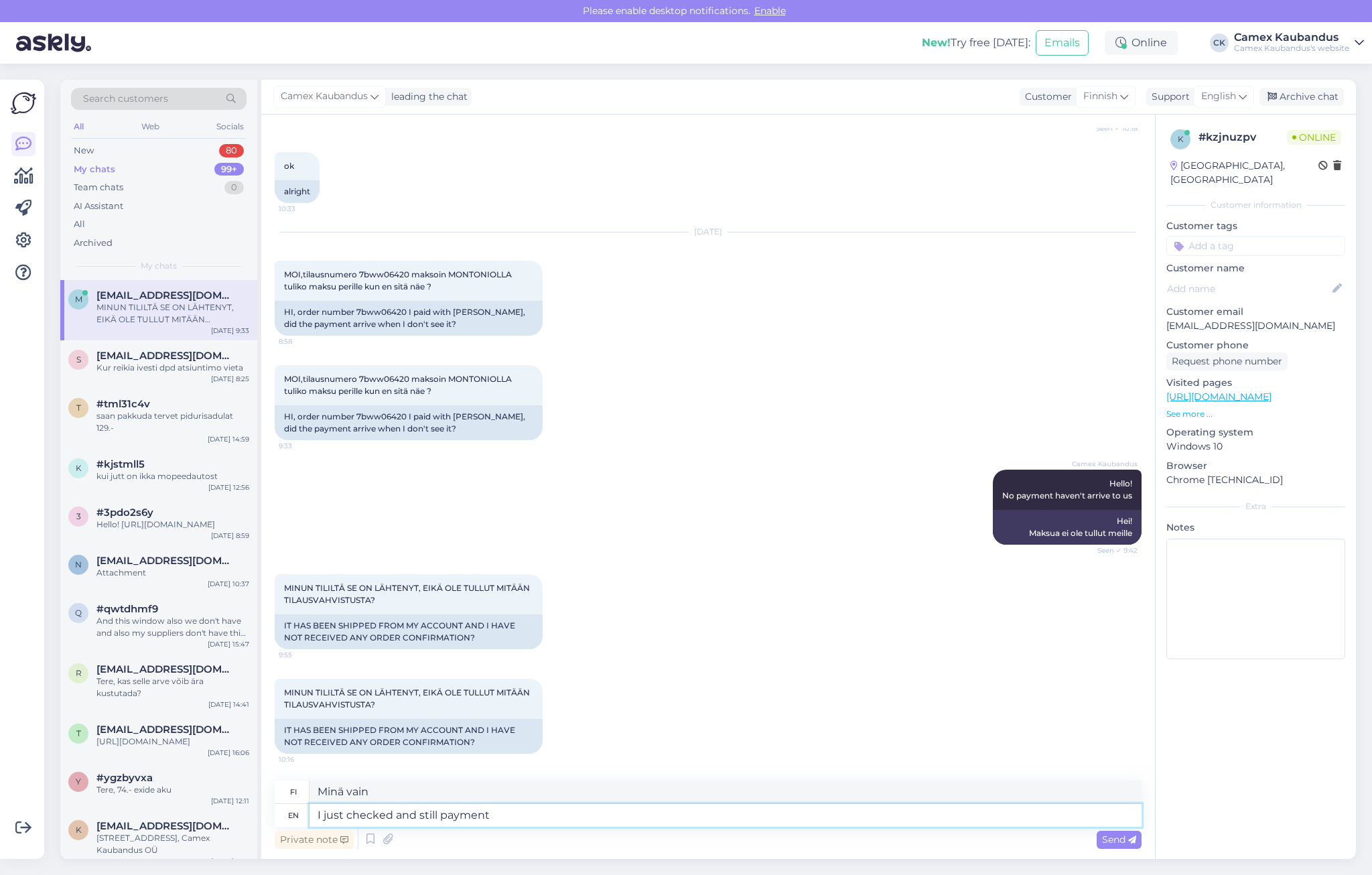
type textarea "I just checked and still payment"
type textarea "Tarkistin juuri ja maksan edelleen"
type textarea "I just checked and still payment hasn't"
type textarea "Tarkistin juuri, eikä maksua vieläkään näy"
type textarea "I just checked and still payment"
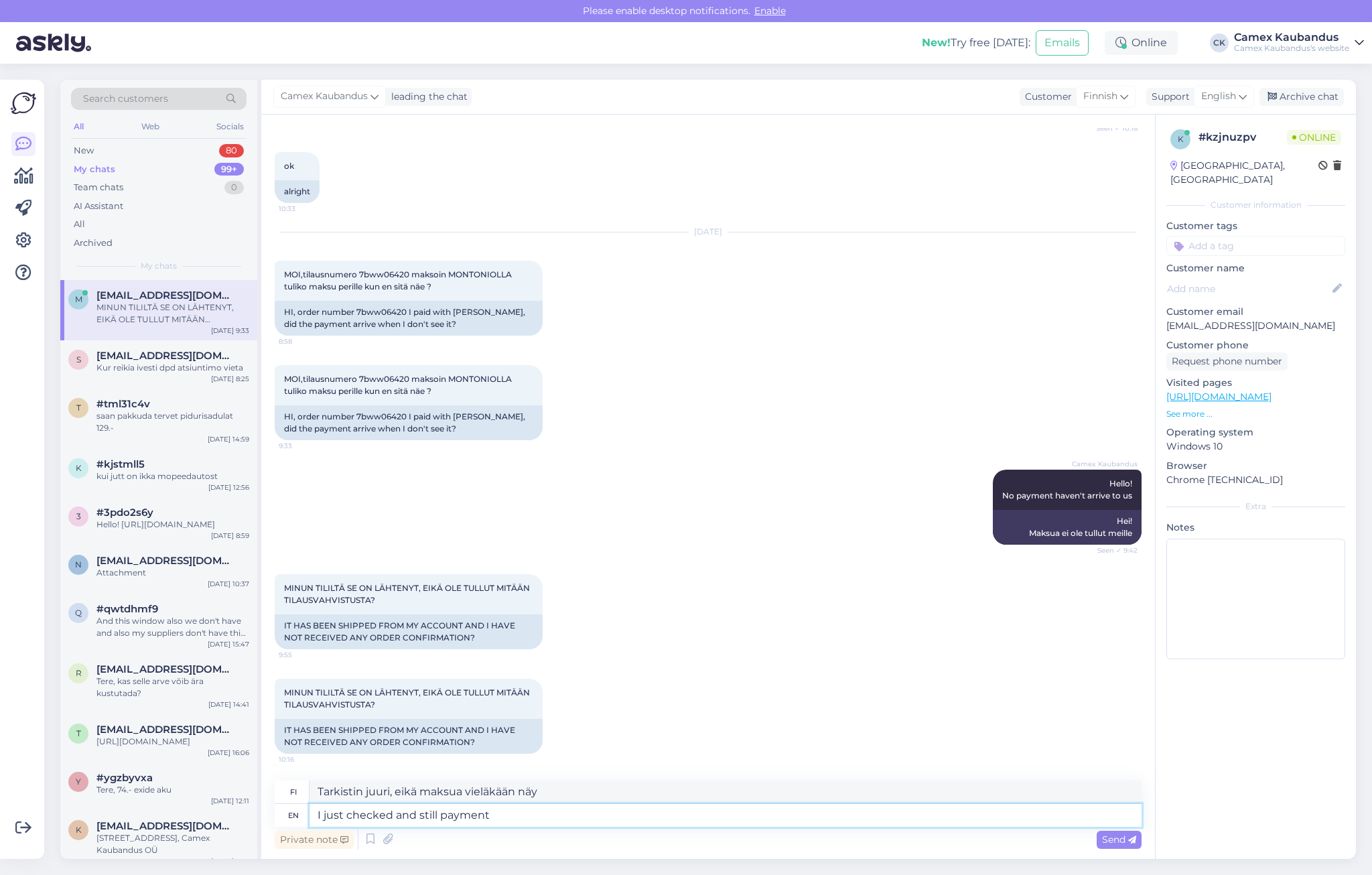
type textarea "Tarkistin juuri ja maksan edelleen"
type textarea "I just checked and stil"
type textarea "Tarkistin juuri ja edelleen"
type textarea "I just checked and"
type textarea "Tarkistin juuri ja"
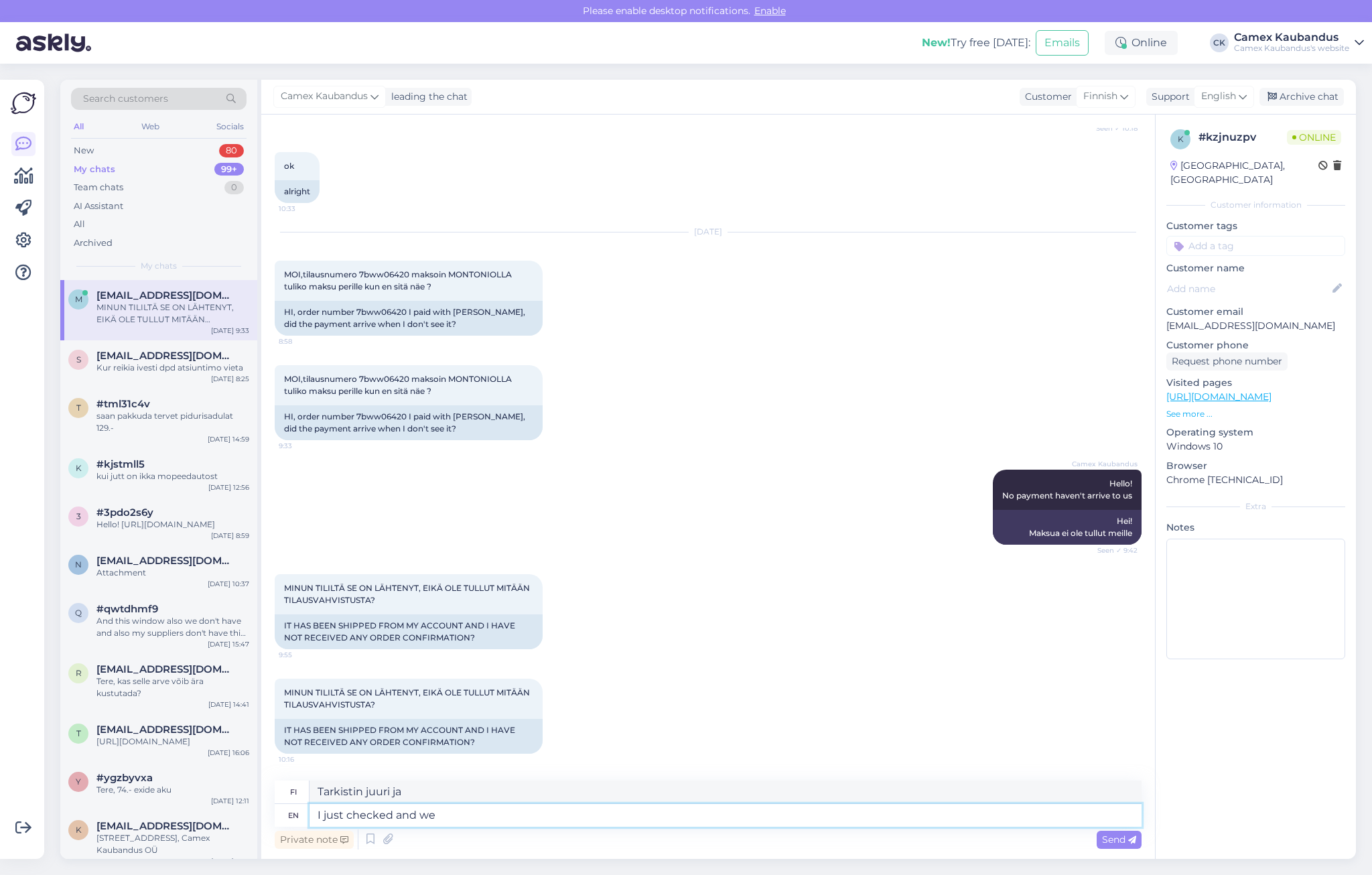
type textarea "I just checked and we h"
type textarea "Tarkistin juuri ja me"
type textarea "I just checked and we havenät r"
type textarea "Tarkistin juuri, emmekä ole"
type textarea "I just checked and we havenät recived"
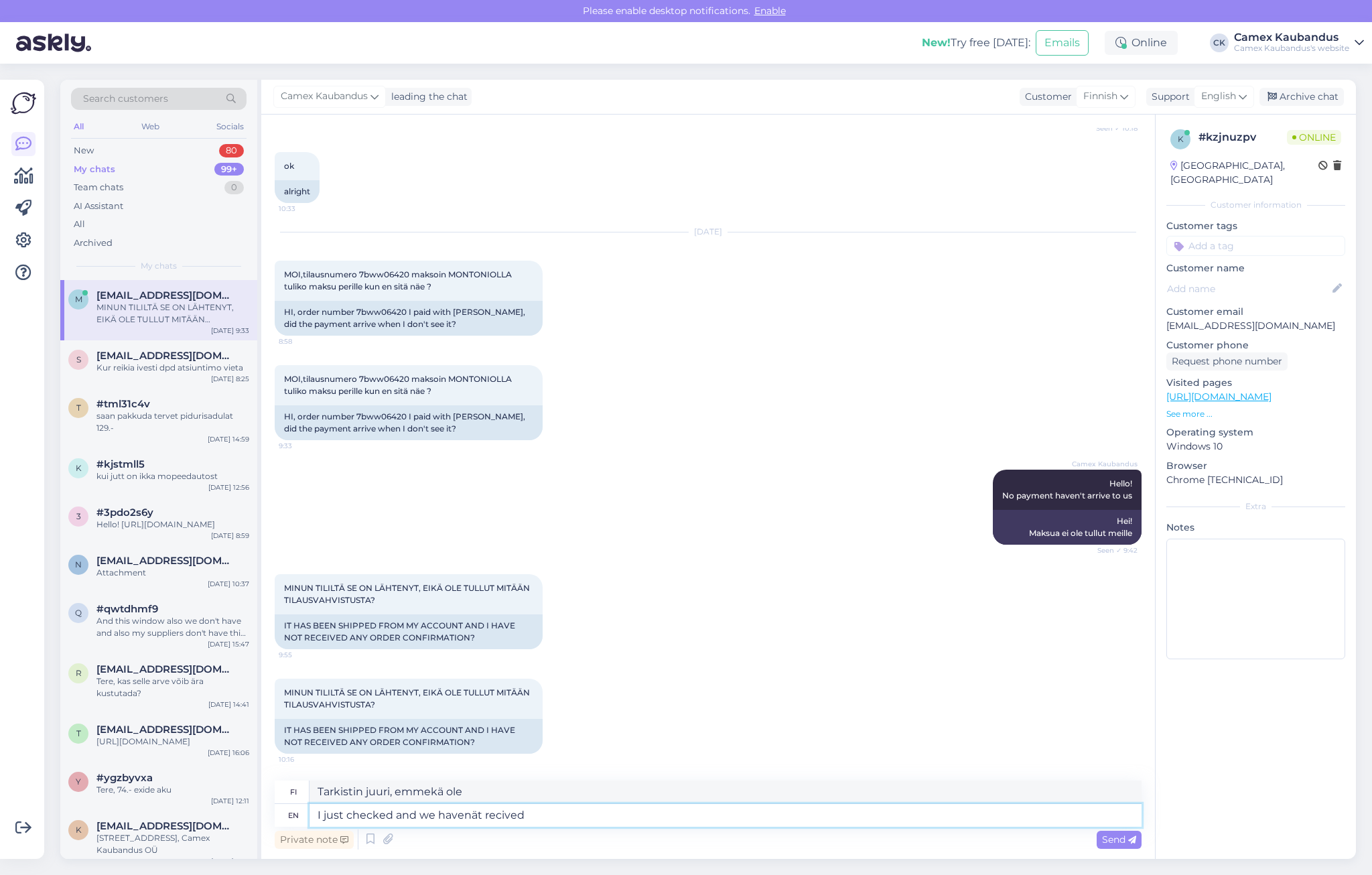
type textarea "Tarkistin juuri, emmekä ole saaneet"
type textarea "I just checked and we havenät recived any"
type textarea "[PERSON_NAME] juuri, emmekä ole saaneet mitään"
type textarea "I just checked and we havenät recived any payment"
type textarea "Tarkistin juuri, emmekä ole saaneet mitään maksua"
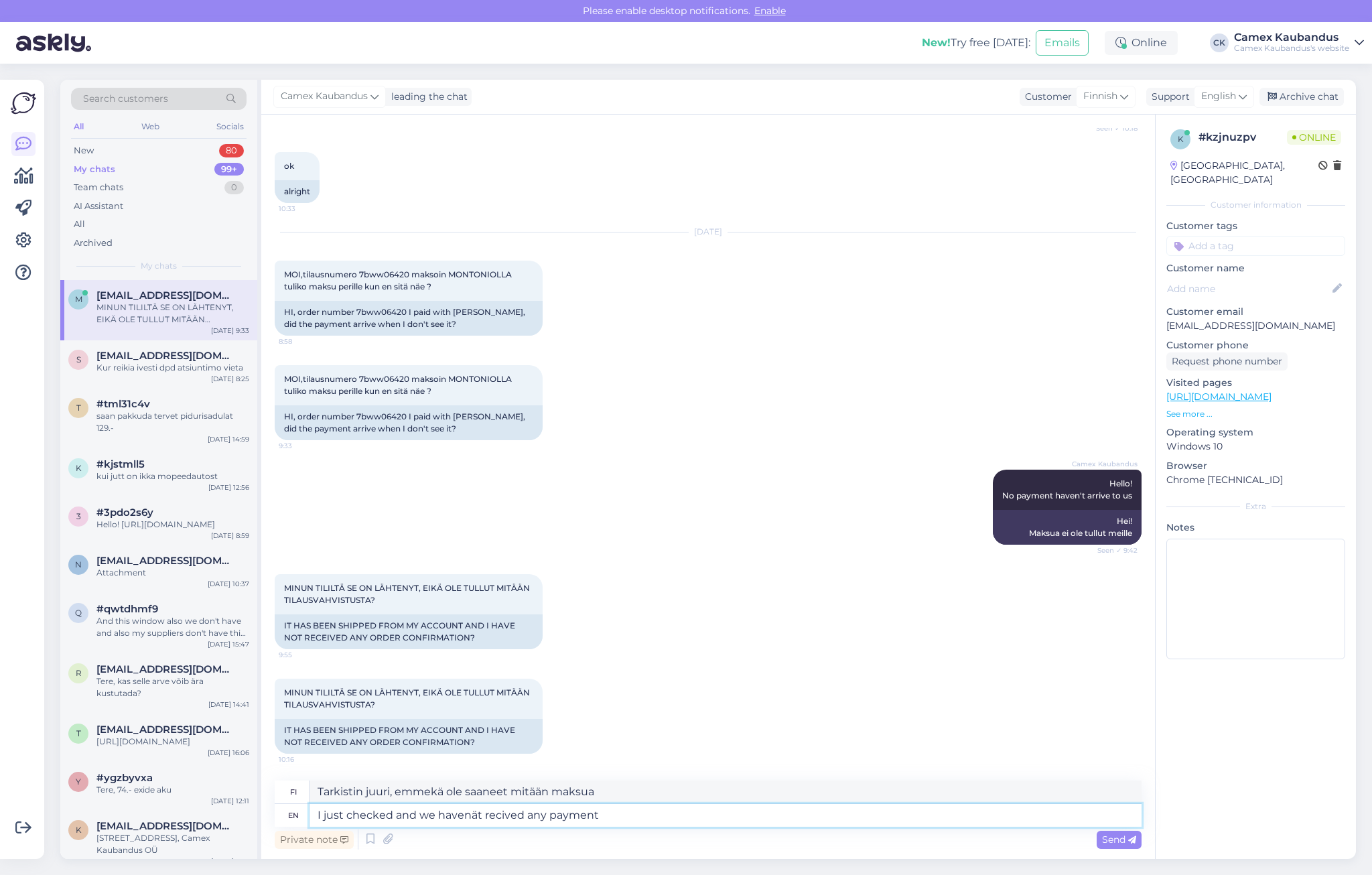
click at [474, 817] on textarea "I just checked and we havenät recived any payment" at bounding box center [725, 816] width 832 height 23
type textarea "I just checked and we havet recived any payment"
type textarea "Tarkistin juuri tilanteen, emmekä ole saaneet maksua"
type textarea "I just checked and we haven't recived any payment"
type textarea "Tarkistin juuri, emmekä ole saaneet maksua"
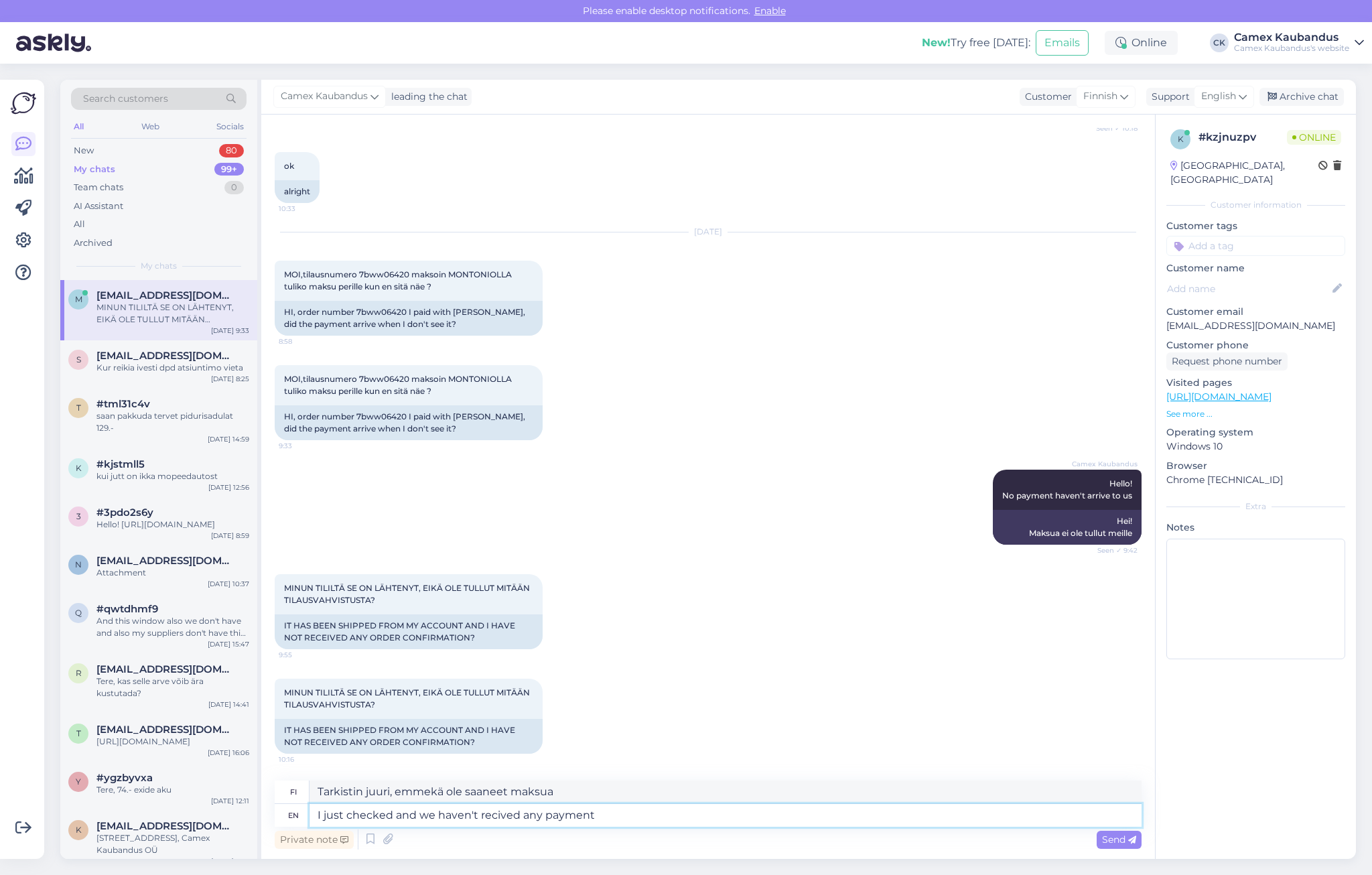
click at [608, 818] on textarea "I just checked and we haven't recived any payment" at bounding box center [725, 816] width 832 height 23
type textarea "I just checked and we haven't recived any payment."
type textarea "Tarkistin juuri tilanteen, emmekä ole saaneet maksua."
type textarea "I just checked and we haven't recived any payment"
type textarea "Tarkistin juuri, emmekä ole saaneet maksua"
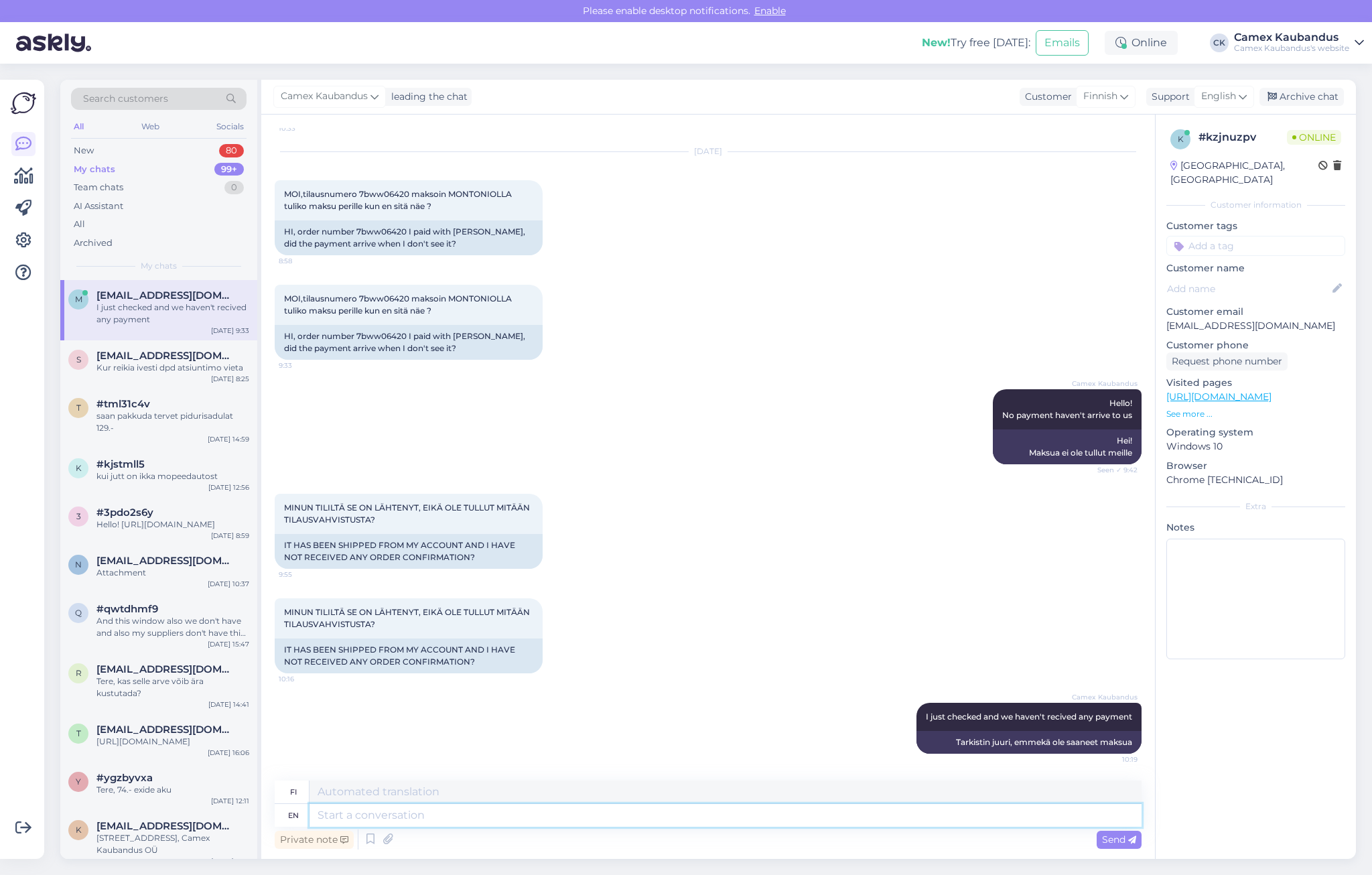
scroll to position [1398, 0]
type textarea "Look"
type textarea "Katso"
type textarea "Look like"
type textarea "Näyttää siltä"
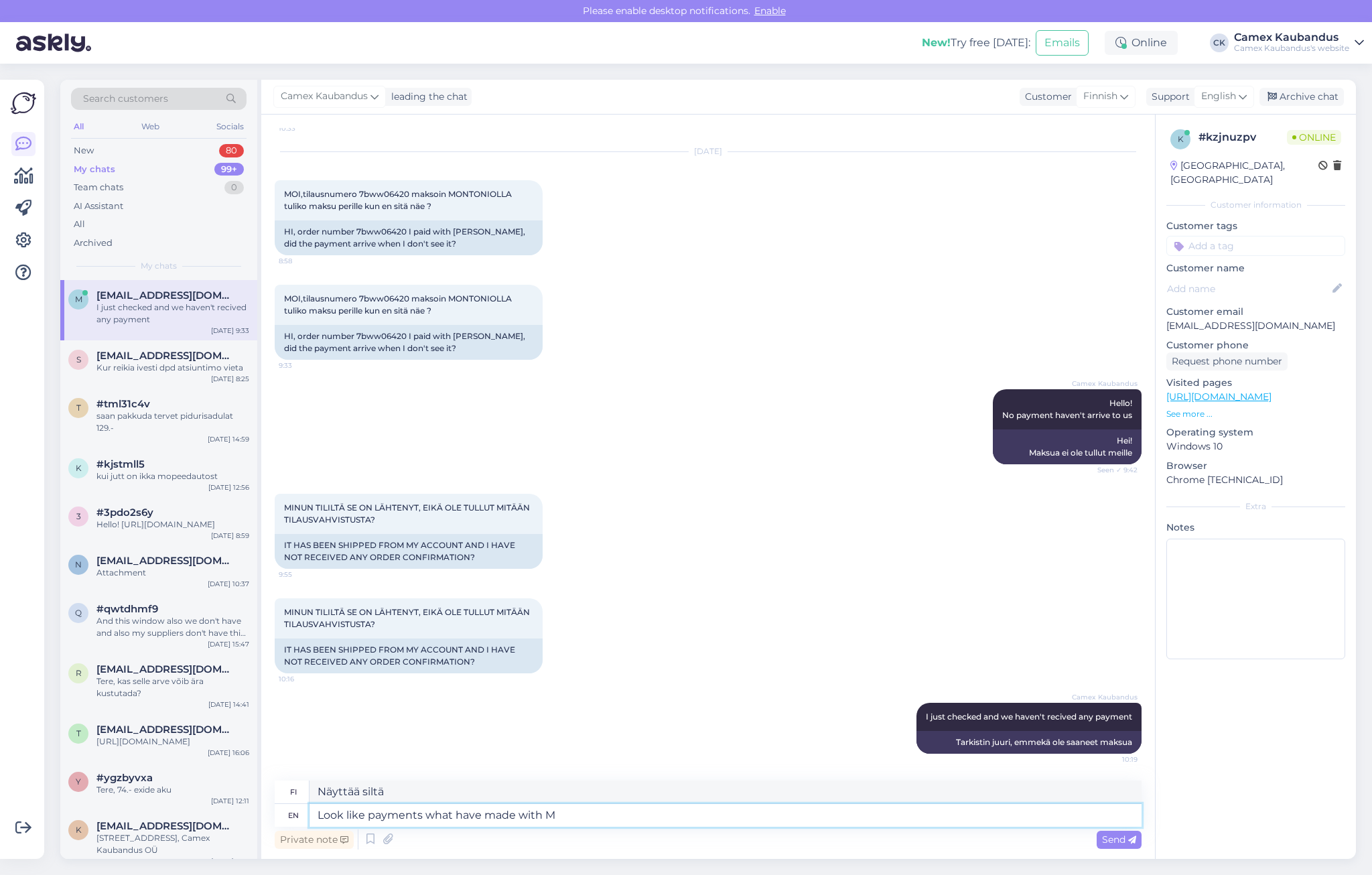
type textarea "Look like payments what have made with Mo"
type textarea "Näyttää maksuilta, mitä"
type textarea "Look like payments what have made with Mon"
type textarea "Näyttää maksuilta, mitä on tehty"
type textarea "Look like payments what have made with [PERSON_NAME]"
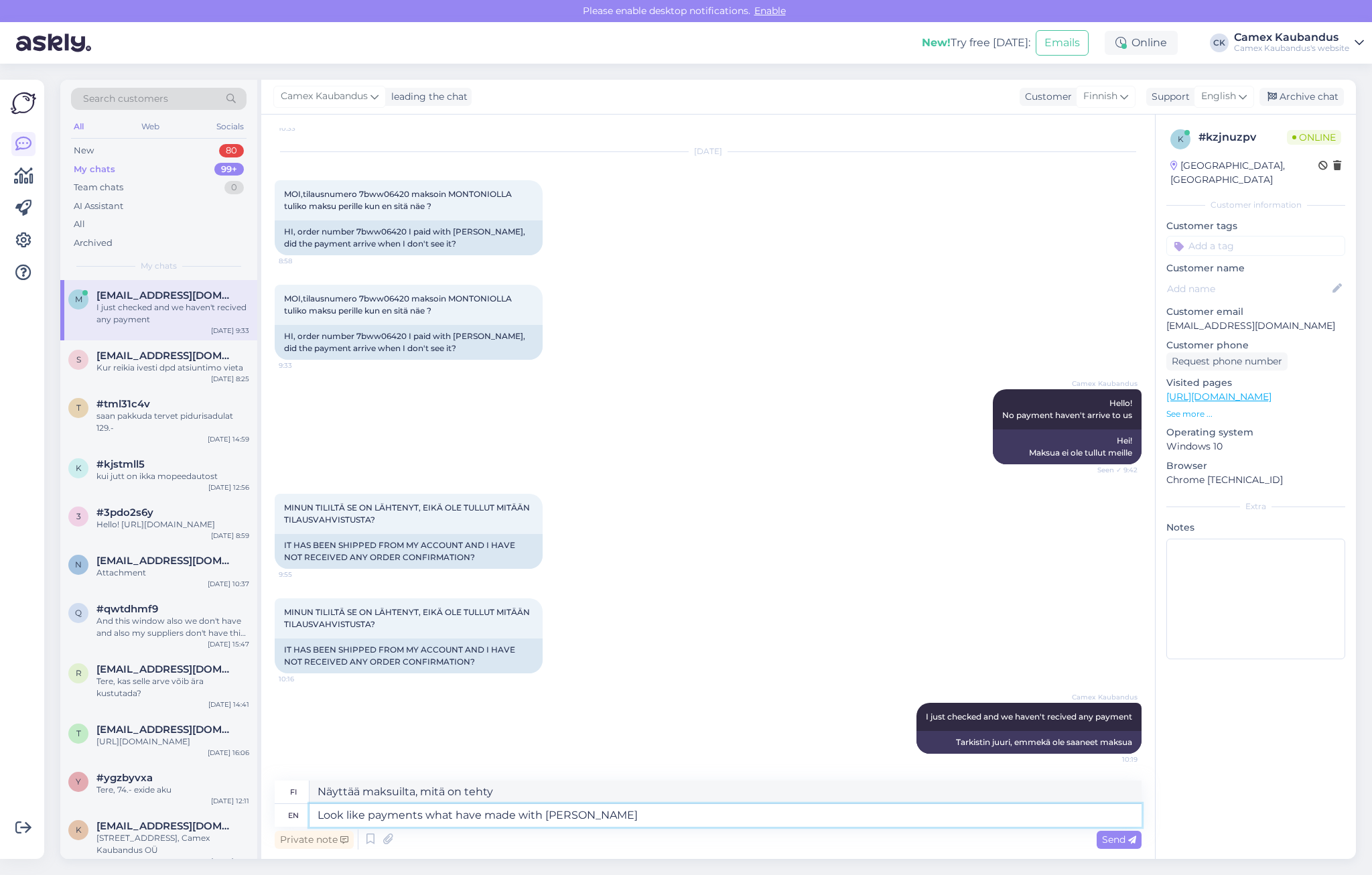
type textarea "Näyttää [PERSON_NAME] kanssa tehdyiltä maksuilta"
type textarea "Look like payments what have made with Mont"
type textarea "Näyttää siltä, ​​että [PERSON_NAME] kanssa on tehty maksuja"
type textarea "Look like payments what have made with Montonia"
type textarea "Näyttää [PERSON_NAME] kanssa tehdyiltä maksuilta"
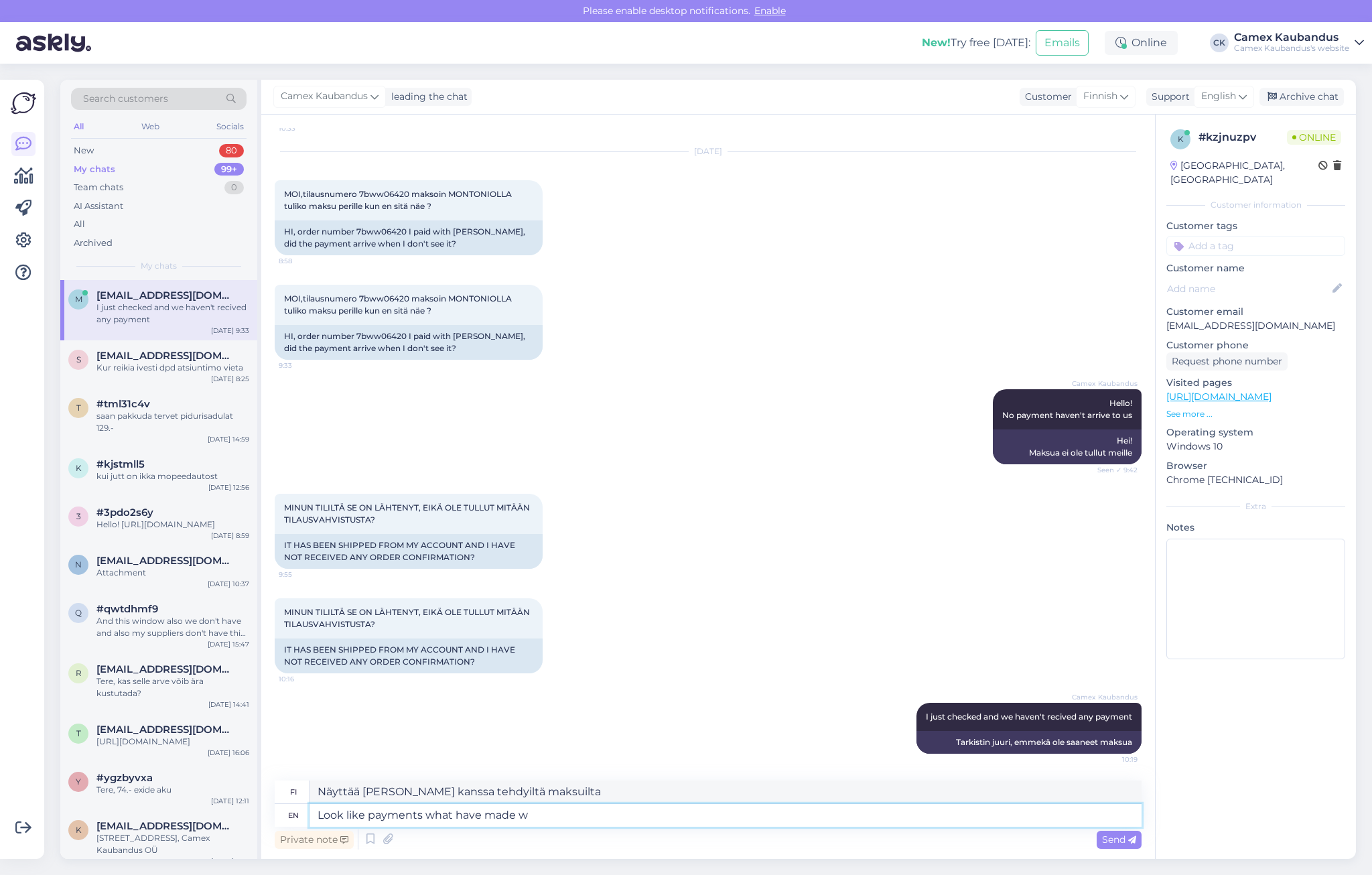
type textarea "Look like payments what have made"
type textarea "Näyttää siltä, ​​että maksut on tehty"
type textarea "Look like payments what"
type textarea "Näyttää maksuilta, mitä on tehty"
type textarea "Look like payments"
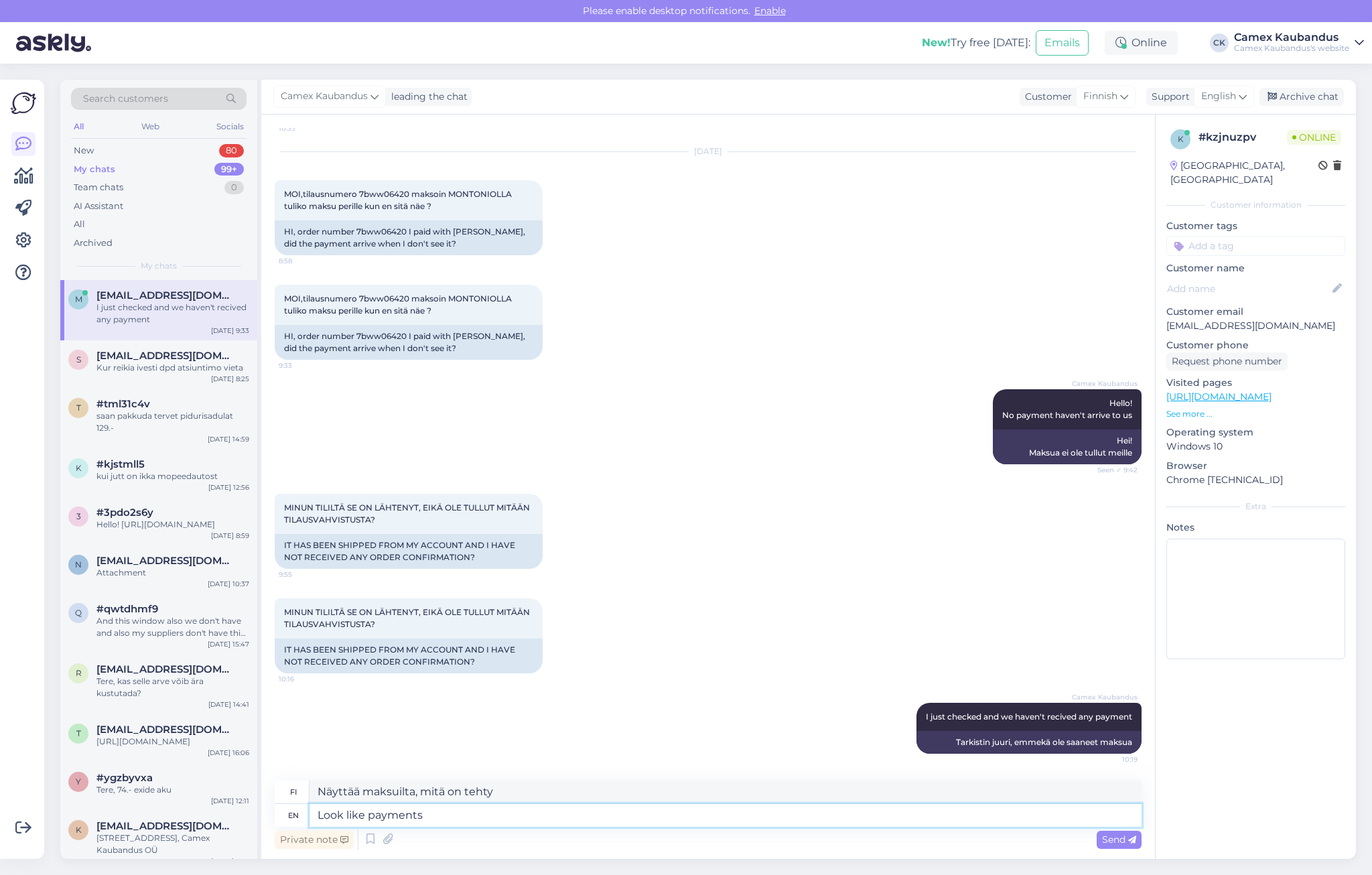
type textarea "Näyttää maksuilta, mitä"
type textarea "Look like paym"
type textarea "Näyttää maksuilta"
type textarea "Look l"
type textarea "Näyttää siltä"
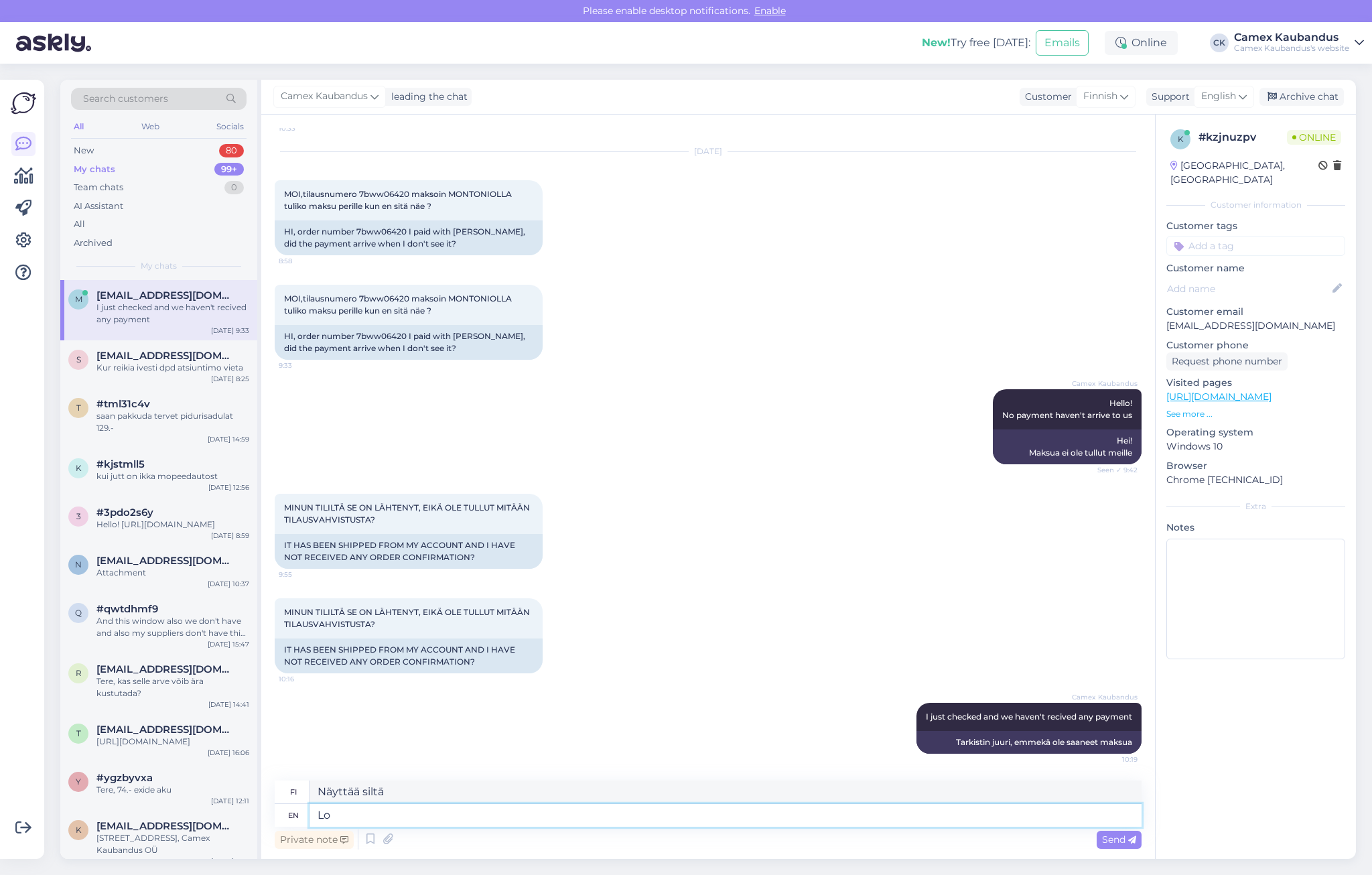
type textarea "L"
type textarea "Katso"
